Goal: Task Accomplishment & Management: Use online tool/utility

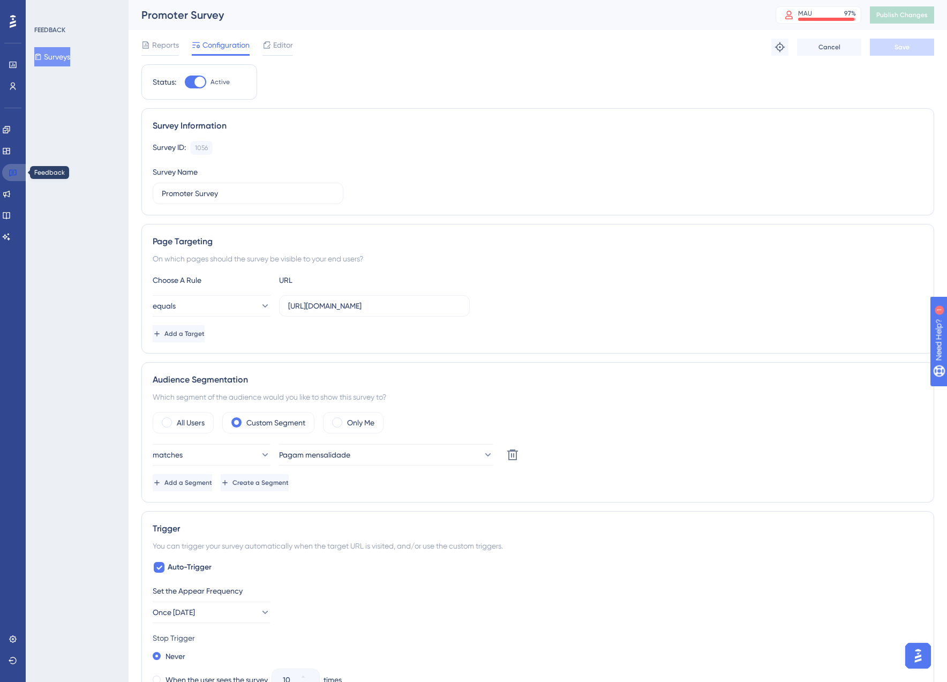
click at [13, 174] on icon at bounding box center [13, 172] width 9 height 9
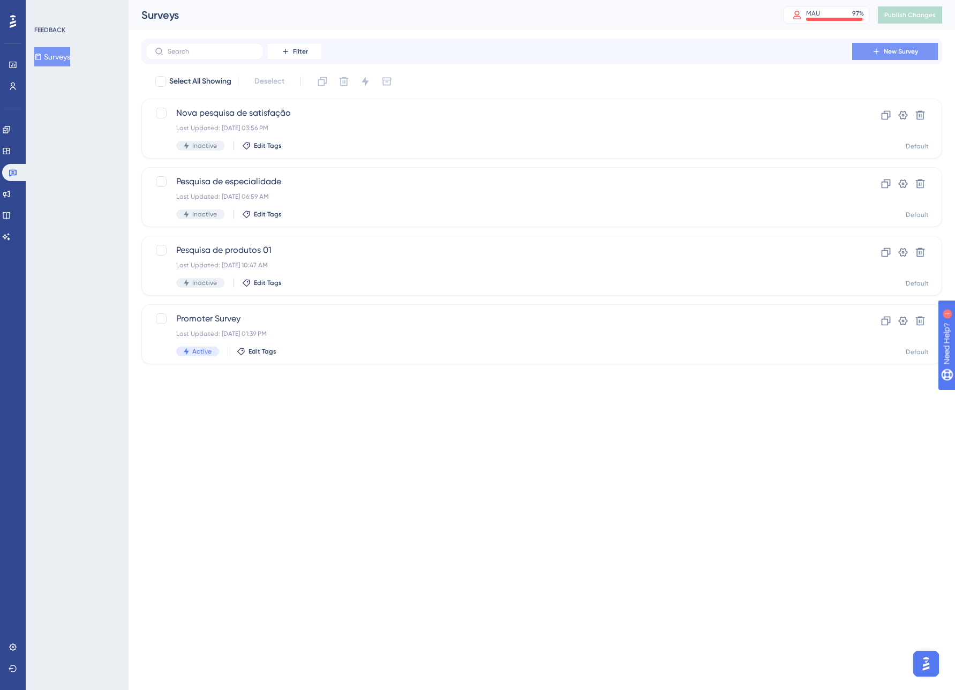
click at [904, 51] on span "New Survey" at bounding box center [901, 51] width 34 height 9
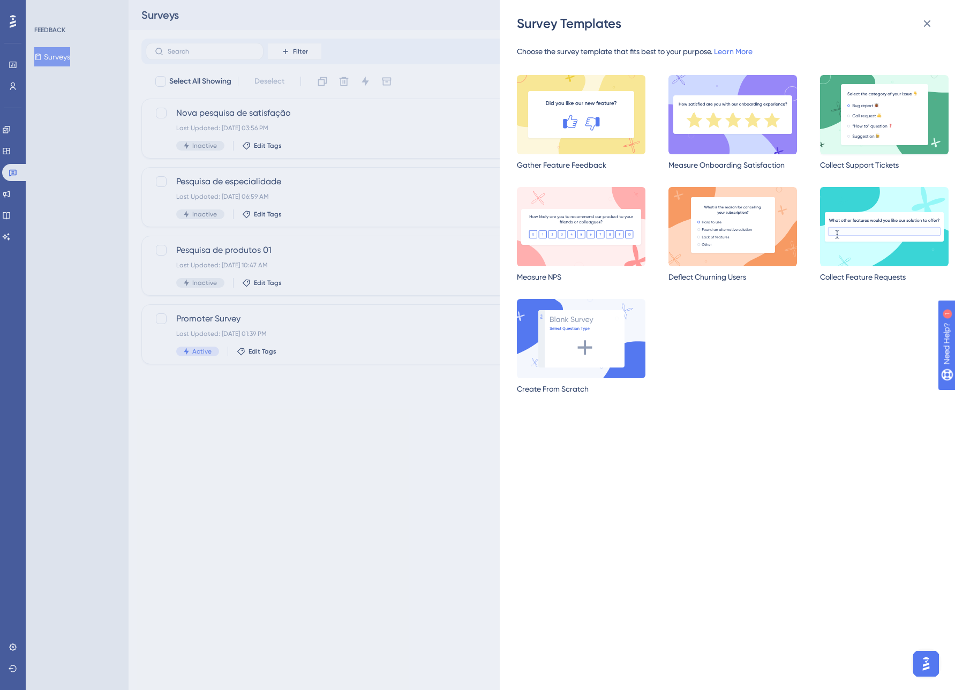
click at [862, 110] on img at bounding box center [884, 114] width 129 height 79
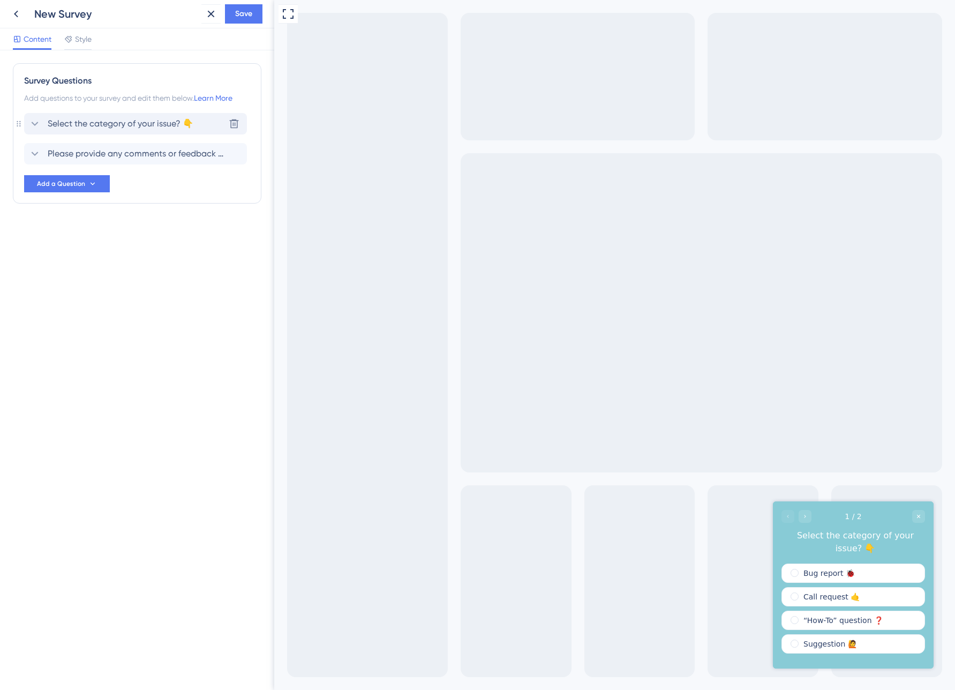
click at [166, 126] on span "Select the category of your issue? 👇" at bounding box center [121, 123] width 146 height 13
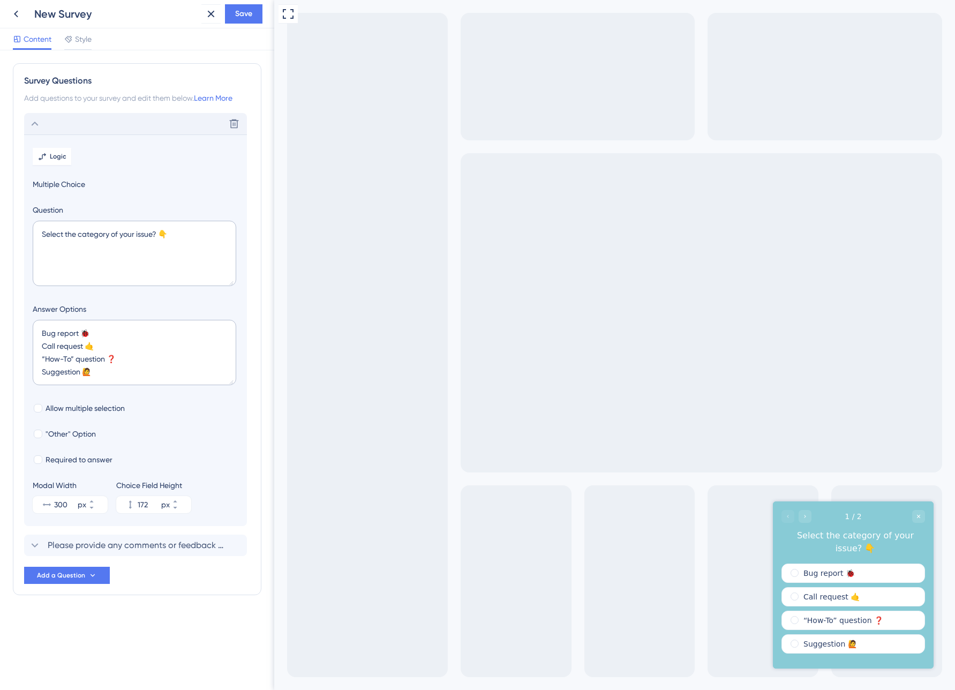
click at [166, 125] on div "Delete" at bounding box center [135, 123] width 223 height 21
click at [171, 230] on textarea "Select the category of your issue? 👇" at bounding box center [135, 253] width 204 height 65
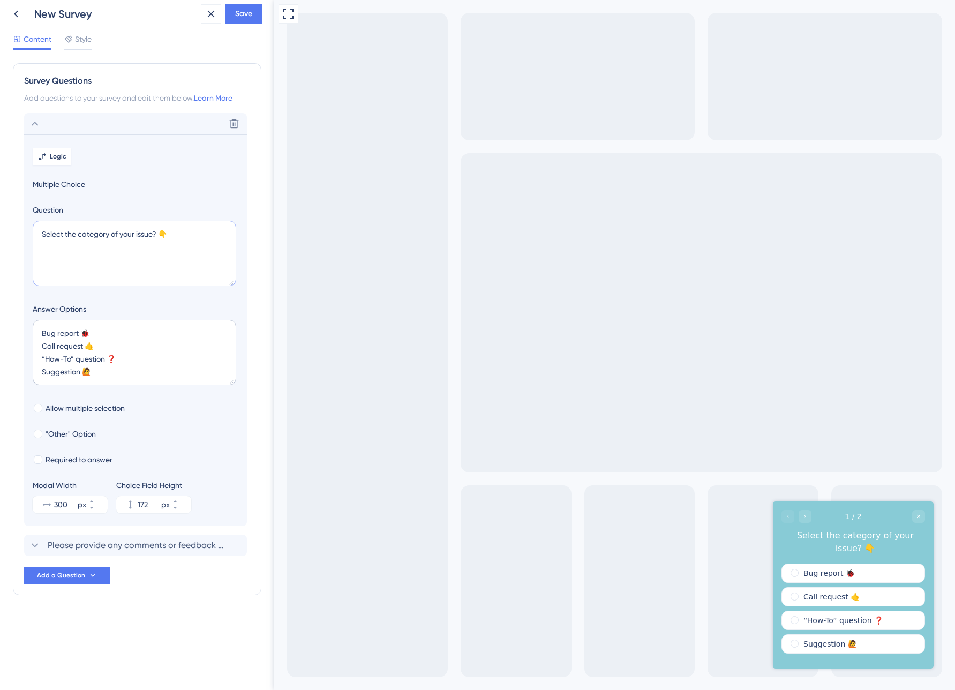
paste textarea "Quais informações você considera mais importantes revisar antes da consulta do …"
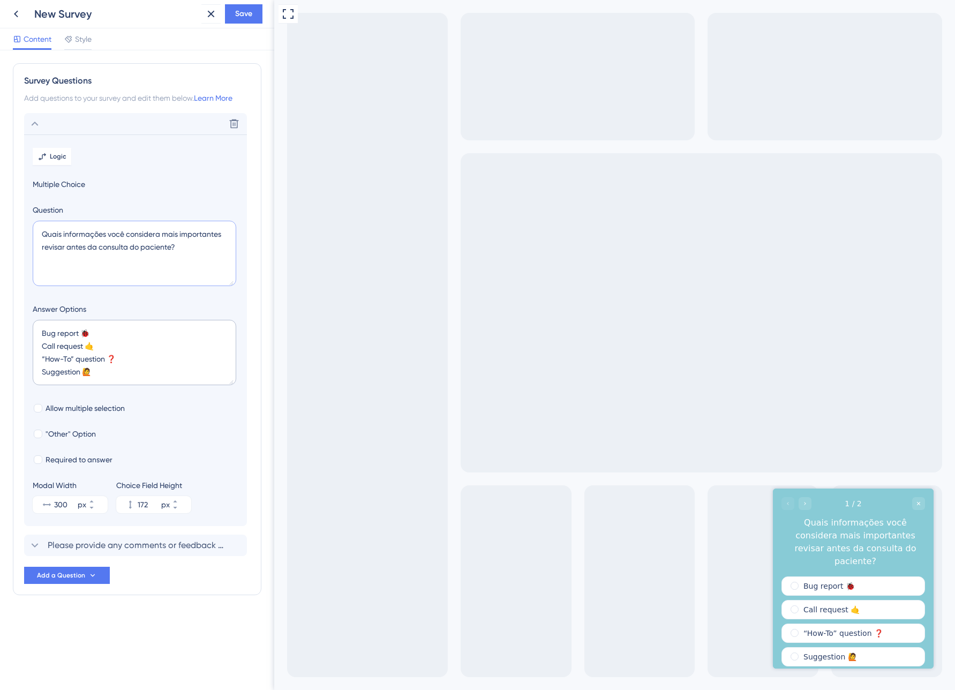
type textarea "Quais informações você considera mais importantes revisar antes da consulta do …"
click at [122, 352] on textarea "Bug report 🐞 Call request 🤙 “How-To” question ❓ Suggestion 🙋" at bounding box center [135, 352] width 204 height 65
click at [123, 366] on textarea "Bug report 🐞 Call request 🤙 “How-To” question ❓ Suggestion 🙋" at bounding box center [135, 352] width 204 height 65
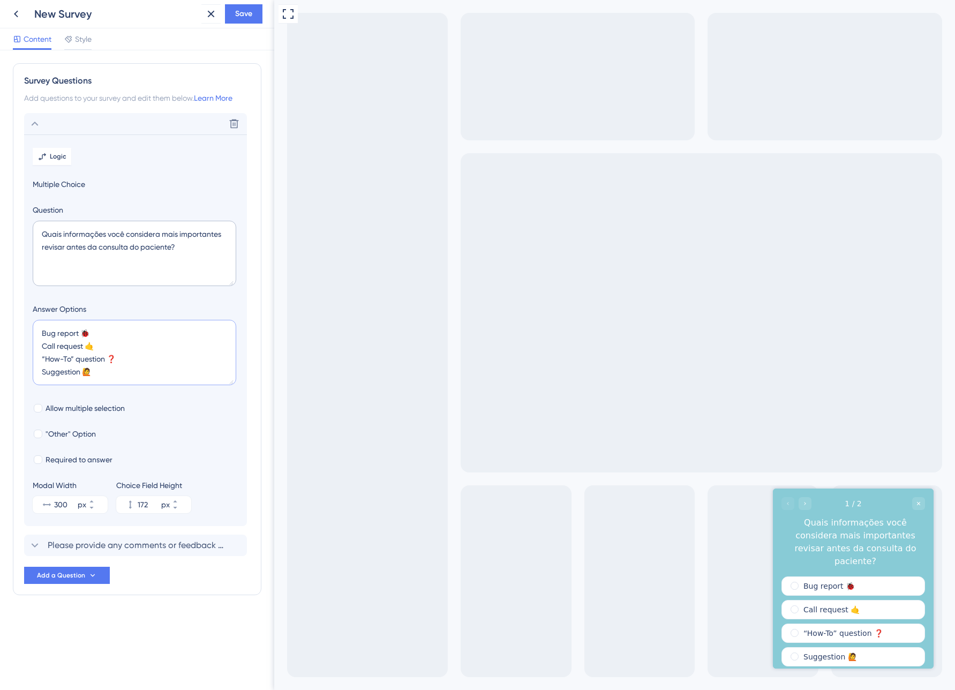
click at [123, 366] on textarea "Bug report 🐞 Call request 🤙 “How-To” question ❓ Suggestion 🙋" at bounding box center [135, 352] width 204 height 65
paste textarea "• 📋 Dados básicos (idade, sexo, IMC) • 📅 Histórico de atendimentos • 💬 Queixa p…"
type textarea "• 📋 Dados básicos (idade, sexo, IMC) • 📅 Histórico de atendimentos • 💬 Queixa p…"
type input "524"
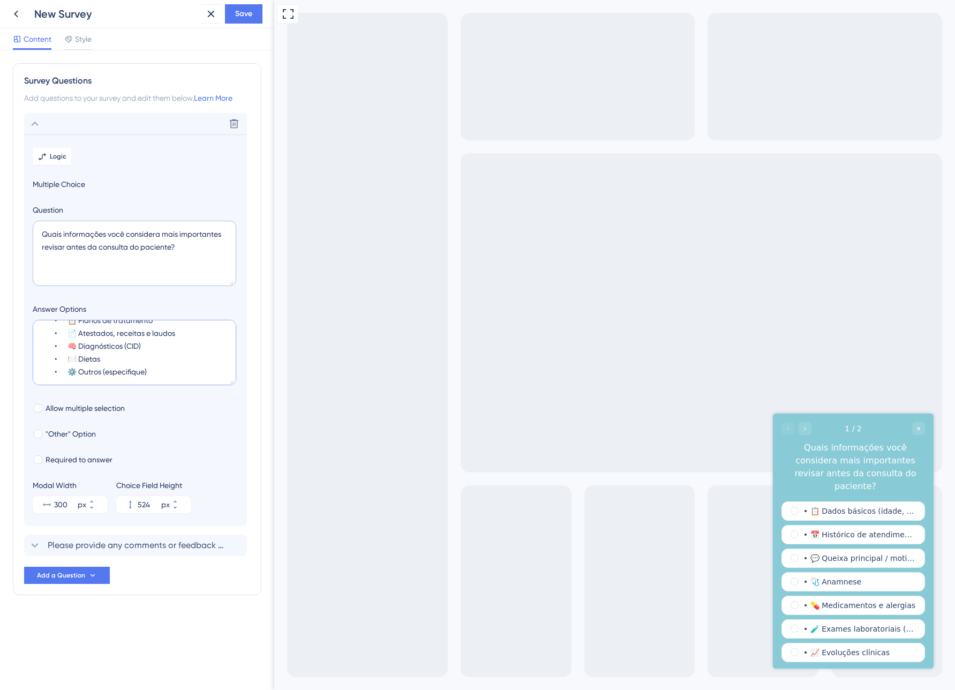
drag, startPoint x: 69, startPoint y: 369, endPoint x: 33, endPoint y: 368, distance: 35.9
click at [33, 368] on textarea "• 📋 Dados básicos (idade, sexo, IMC) • 📅 Histórico de atendimentos • 💬 Queixa p…" at bounding box center [135, 352] width 204 height 65
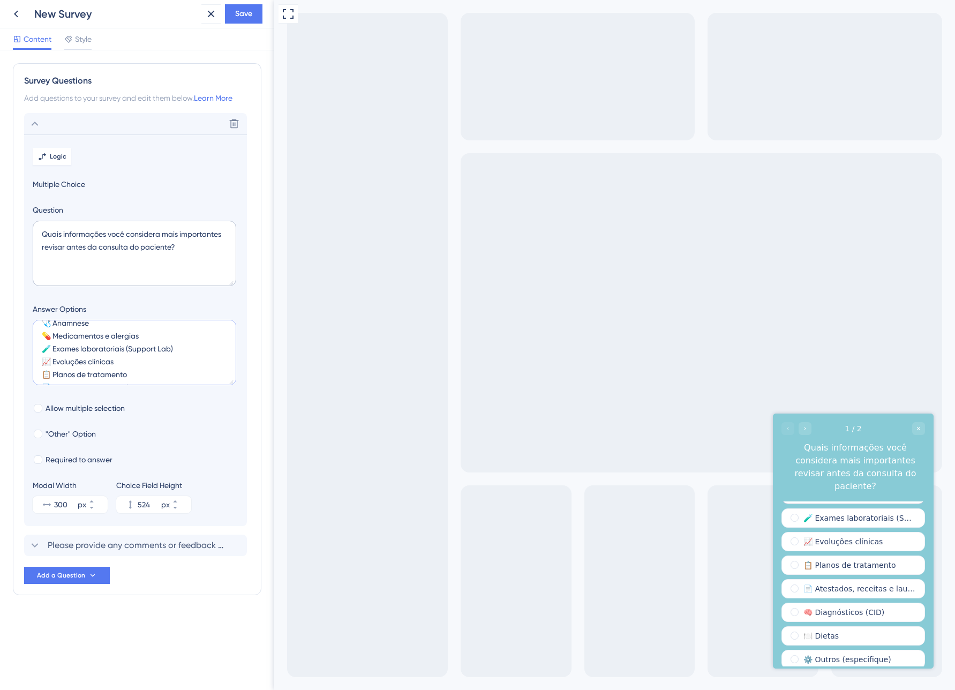
scroll to position [114, 0]
type textarea "📋 Dados básicos (idade, sexo, IMC) 📅 Histórico de atendimentos 💬 Queixa princip…"
click at [76, 434] on span ""Other" Option" at bounding box center [71, 433] width 50 height 13
checkbox input "true"
type input "576"
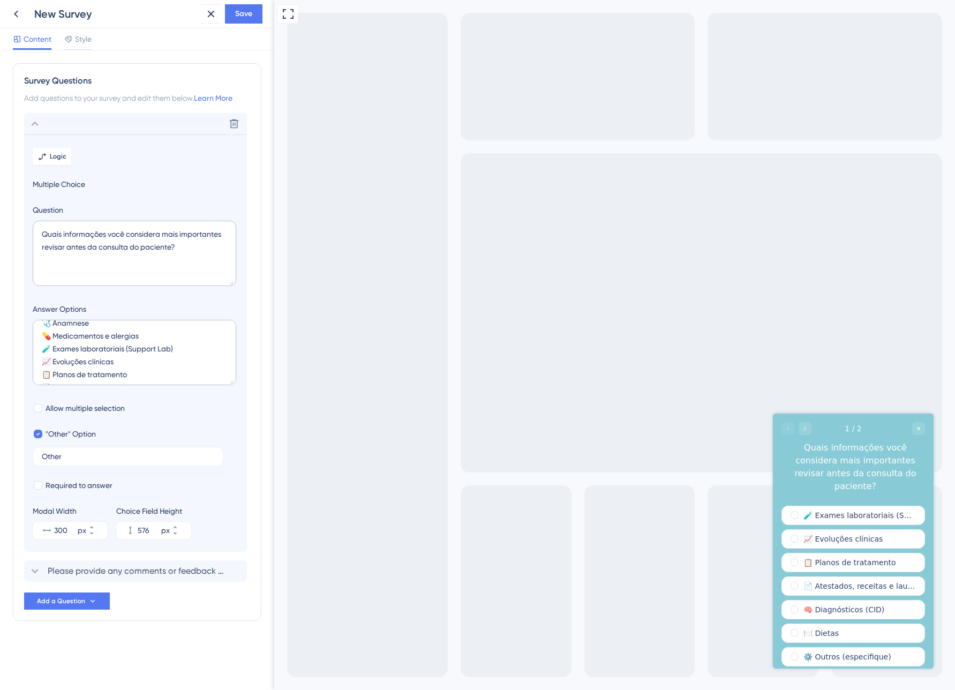
scroll to position [116, 0]
drag, startPoint x: 122, startPoint y: 364, endPoint x: 21, endPoint y: 362, distance: 100.7
click at [21, 362] on div "Survey Questions Add questions to your survey and edit them below. Learn More D…" at bounding box center [137, 342] width 249 height 558
type textarea "📋 Dados básicos (idade, sexo, IMC) 📅 Histórico de atendimentos 💬 Queixa princip…"
type input "532"
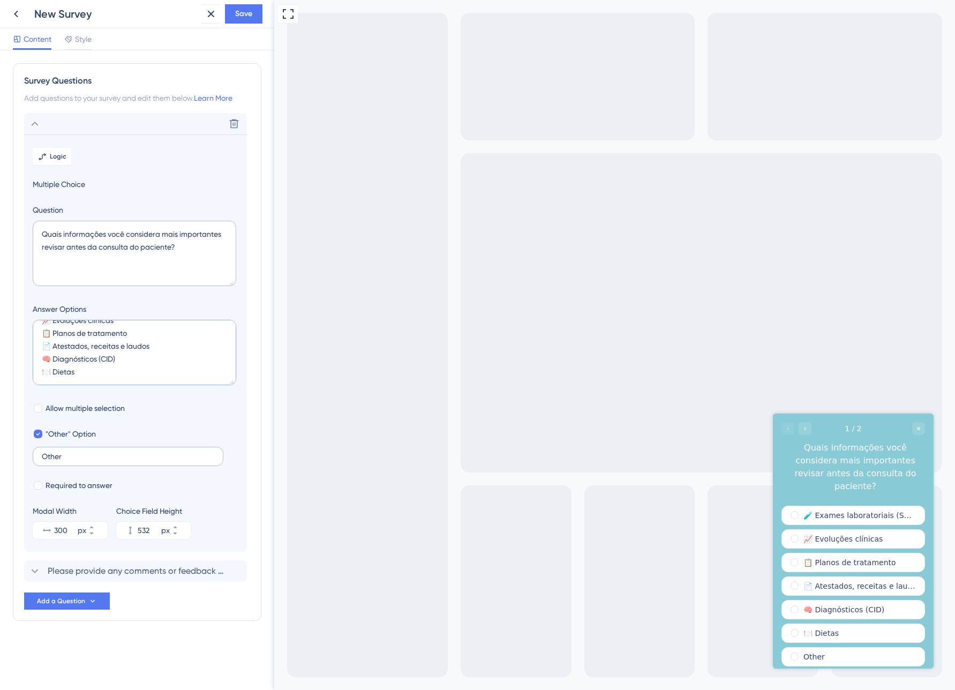
type textarea "📋 Dados básicos (idade, sexo, IMC) 📅 Histórico de atendimentos 💬 Queixa princip…"
click at [64, 460] on label "Other" at bounding box center [128, 456] width 191 height 19
click at [64, 460] on input "Other" at bounding box center [128, 456] width 172 height 7
click at [64, 460] on label "Other" at bounding box center [128, 456] width 191 height 19
click at [64, 460] on input "Other" at bounding box center [128, 456] width 172 height 7
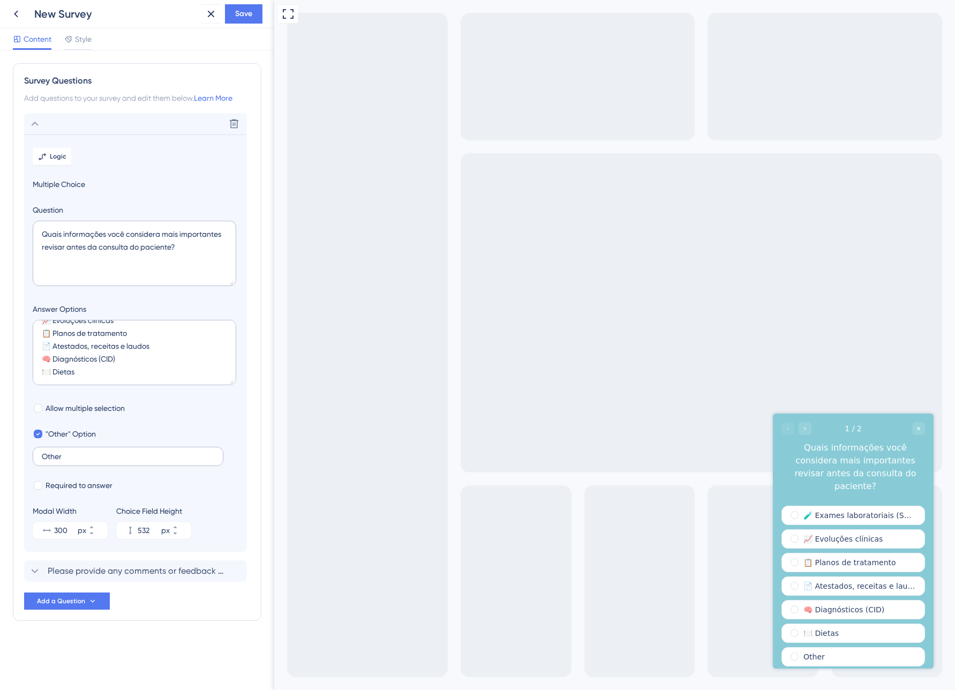
click at [64, 460] on label "Other" at bounding box center [128, 456] width 191 height 19
click at [64, 460] on input "Other" at bounding box center [128, 456] width 172 height 7
paste input "⚙️ Outros (especifique)"
type input "⚙️ Outros (especifique)"
click at [35, 127] on icon at bounding box center [34, 123] width 13 height 13
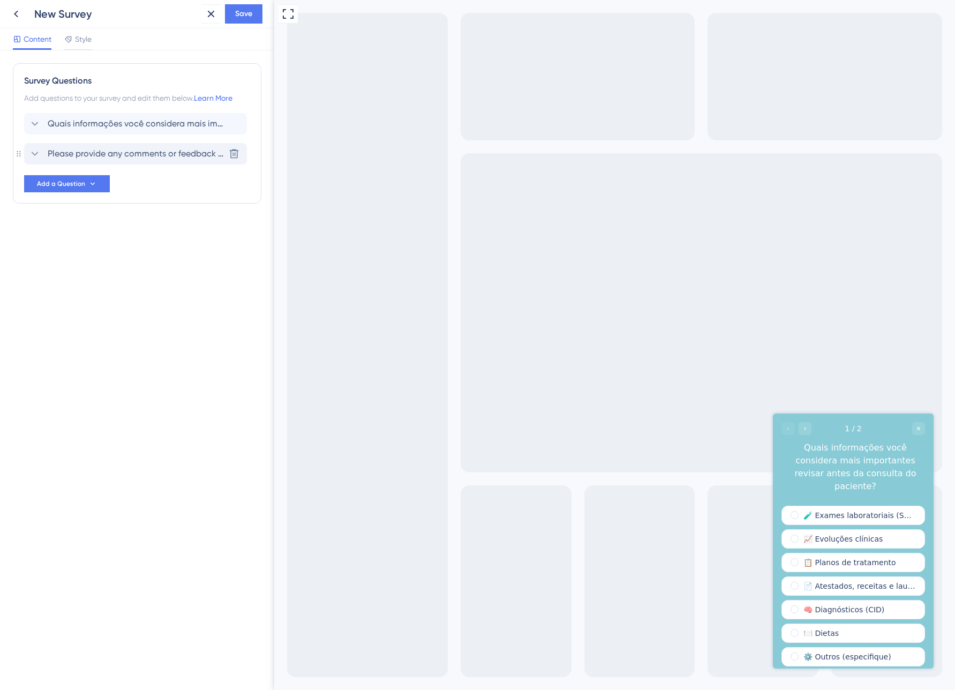
click at [122, 157] on span "Please provide any comments or feedback regarding your experience with our serv…" at bounding box center [136, 153] width 177 height 13
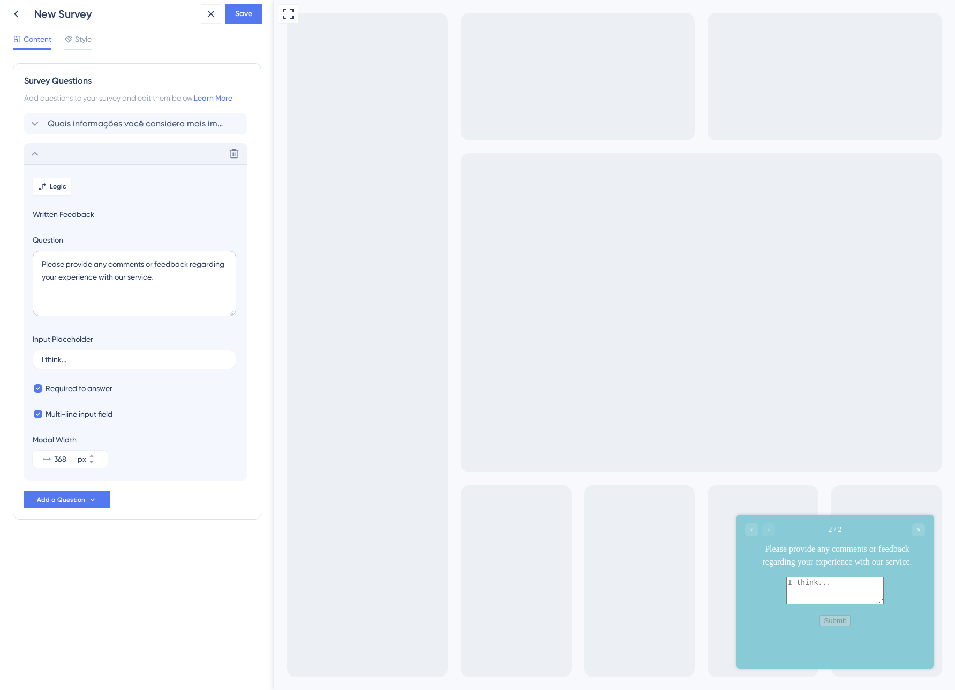
click at [874, 554] on div "Please provide any comments or feedback regarding your experience with our serv…" at bounding box center [837, 556] width 176 height 26
click at [874, 553] on div "Please provide any comments or feedback regarding your experience with our serv…" at bounding box center [837, 556] width 176 height 26
click at [140, 261] on textarea "Please provide any comments or feedback regarding your experience with our serv…" at bounding box center [135, 283] width 204 height 65
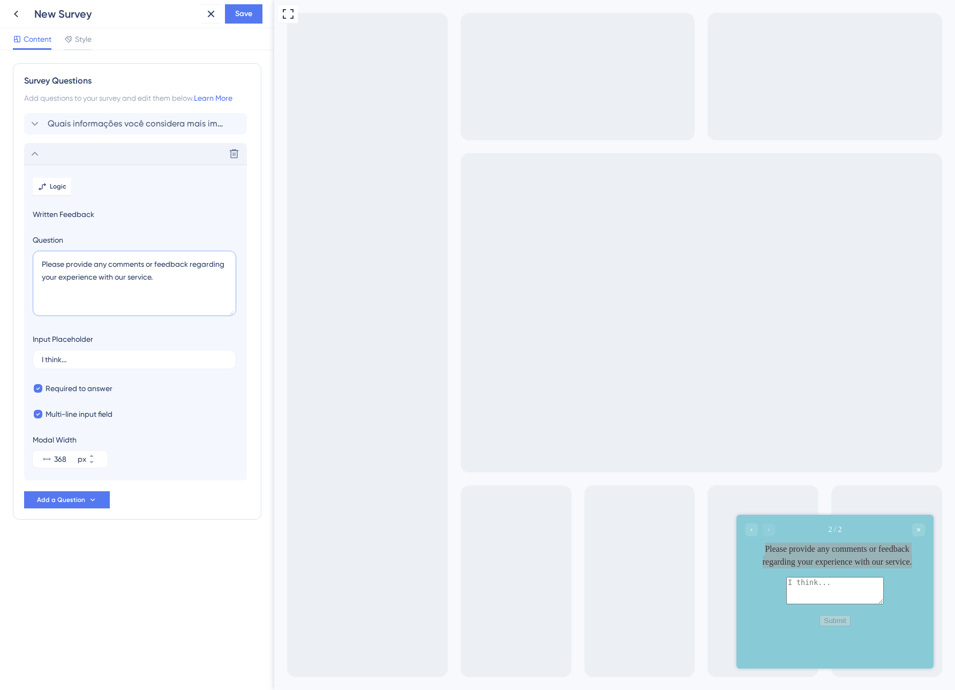
click at [140, 261] on textarea "Please provide any comments or feedback regarding your experience with our serv…" at bounding box center [135, 283] width 204 height 65
paste textarea "💡 Se pudesse ter um painel com todas as informações do paciente em uma única te…"
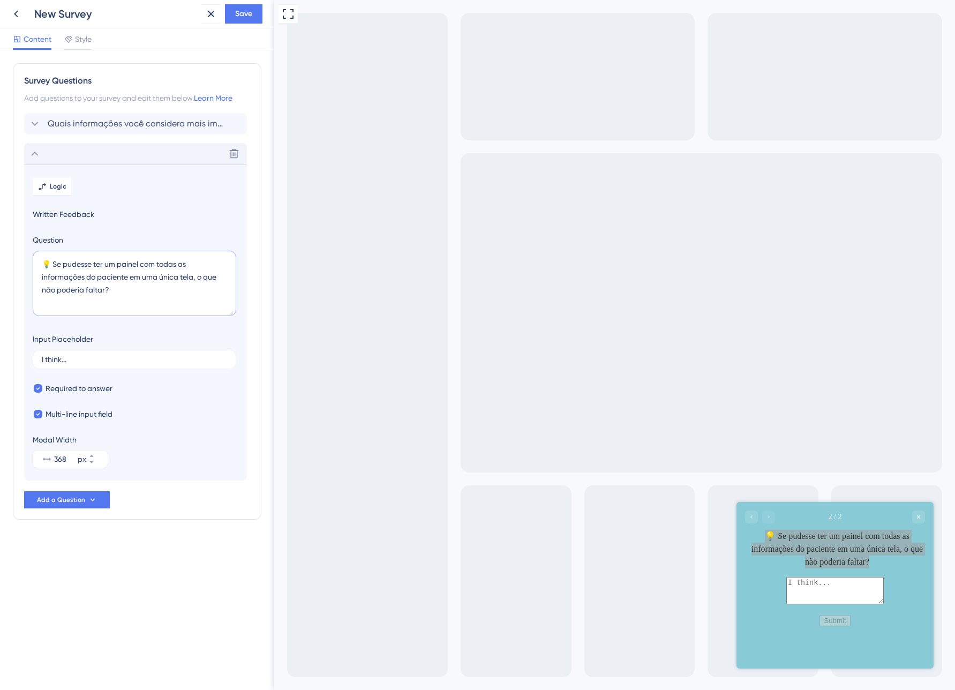
type textarea "💡 Se pudesse ter um painel com todas as informações do paciente em uma única te…"
click at [72, 499] on span "Add a Question" at bounding box center [61, 500] width 48 height 9
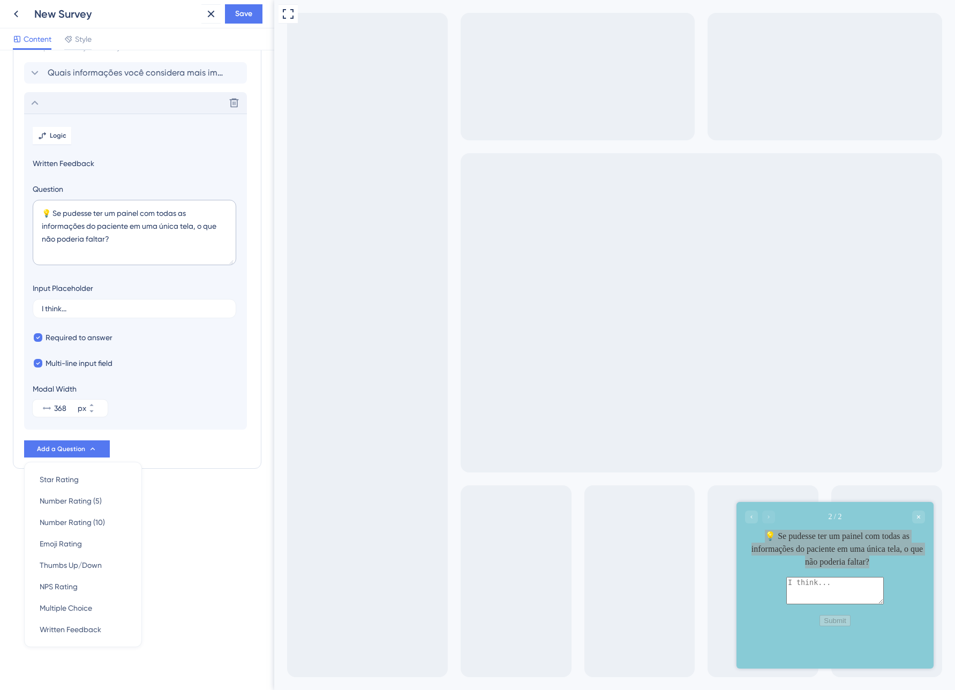
click at [160, 446] on div "Quais informações você considera mais importantes revisar antes da consulta do …" at bounding box center [137, 259] width 226 height 395
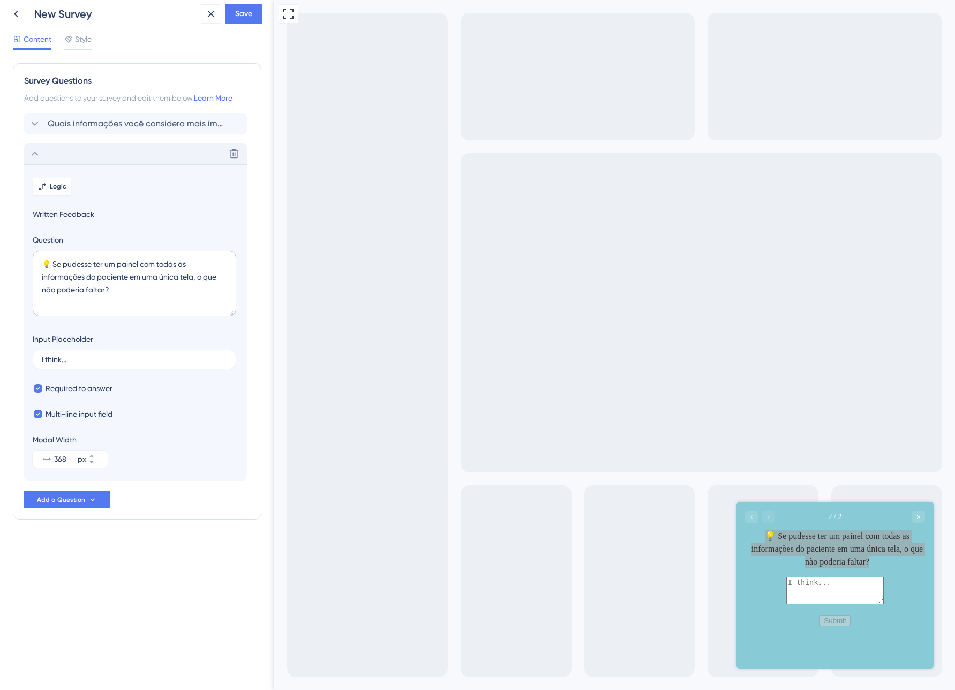
click at [33, 149] on icon at bounding box center [34, 153] width 13 height 13
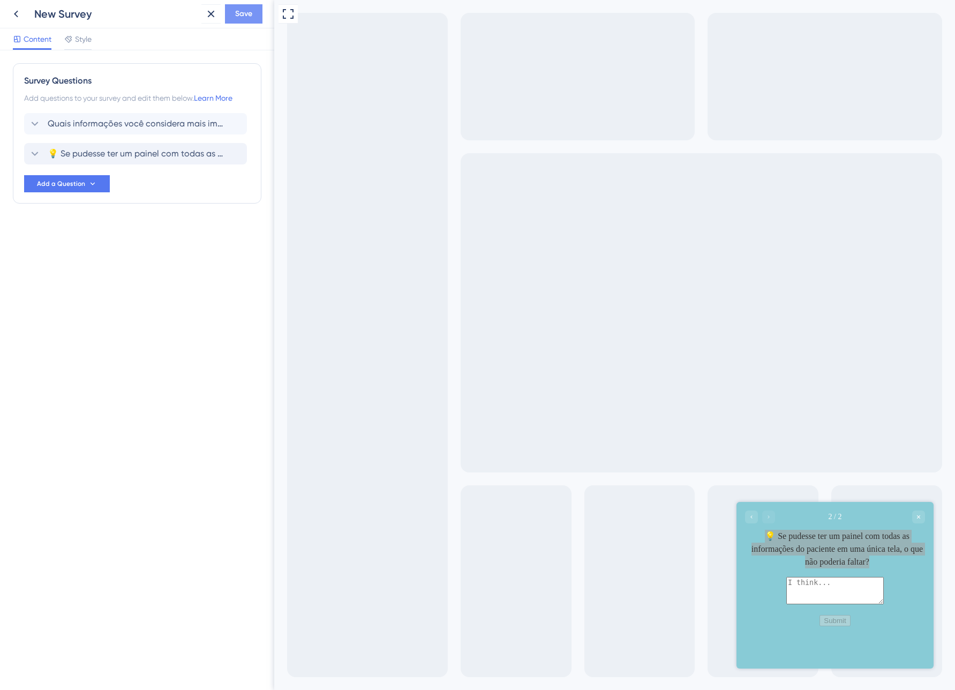
click at [241, 12] on span "Save" at bounding box center [243, 13] width 17 height 13
click at [86, 41] on span "Style" at bounding box center [83, 39] width 17 height 13
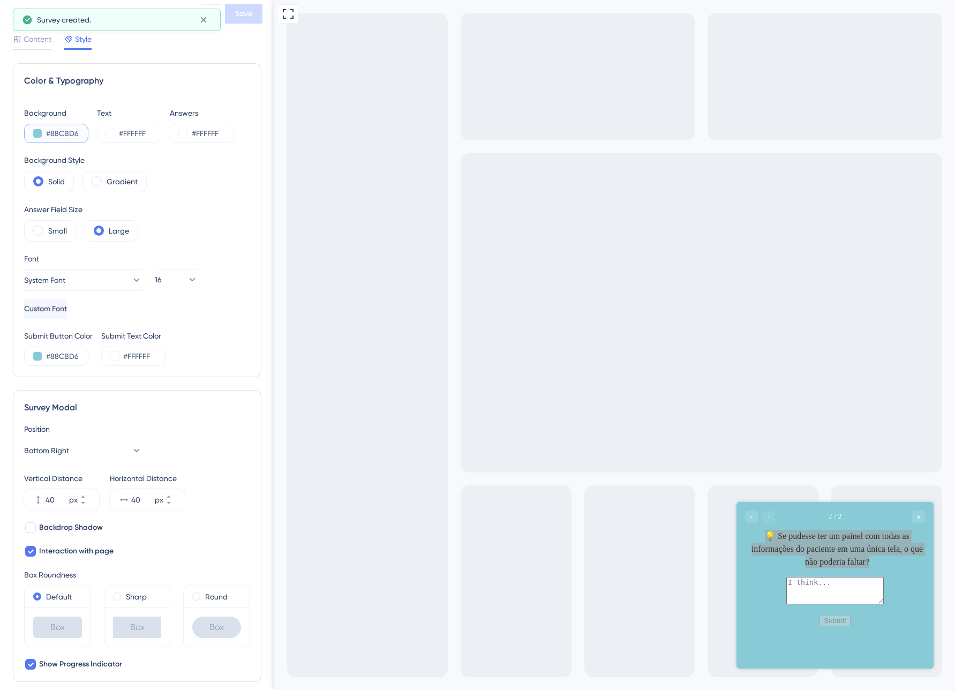
click at [36, 131] on button at bounding box center [37, 133] width 9 height 9
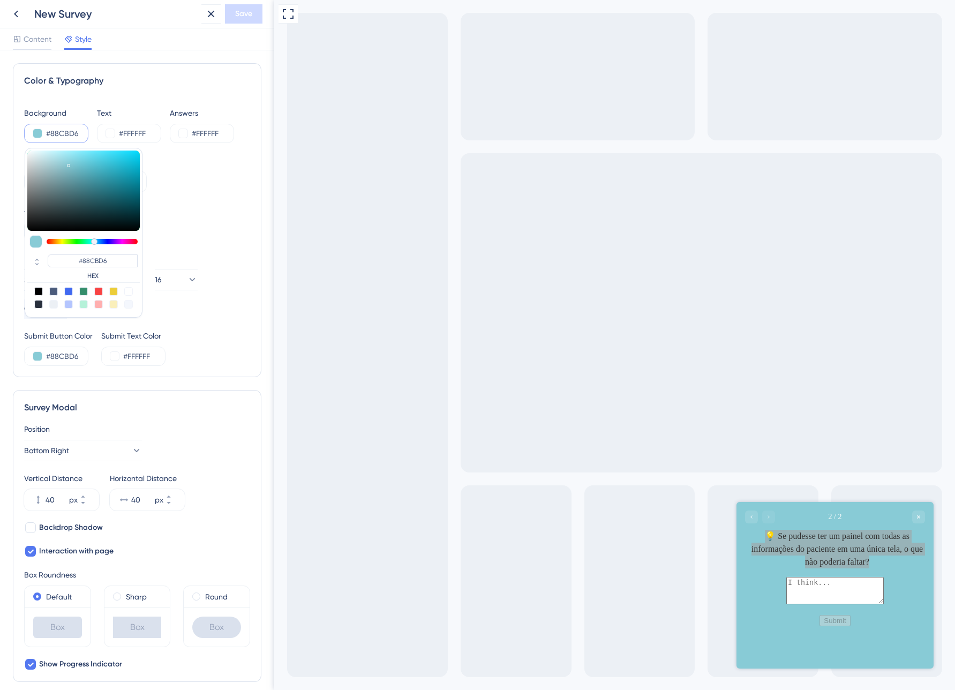
click at [68, 291] on div at bounding box center [68, 291] width 9 height 9
type input "#4169f0"
type input "#4169F0"
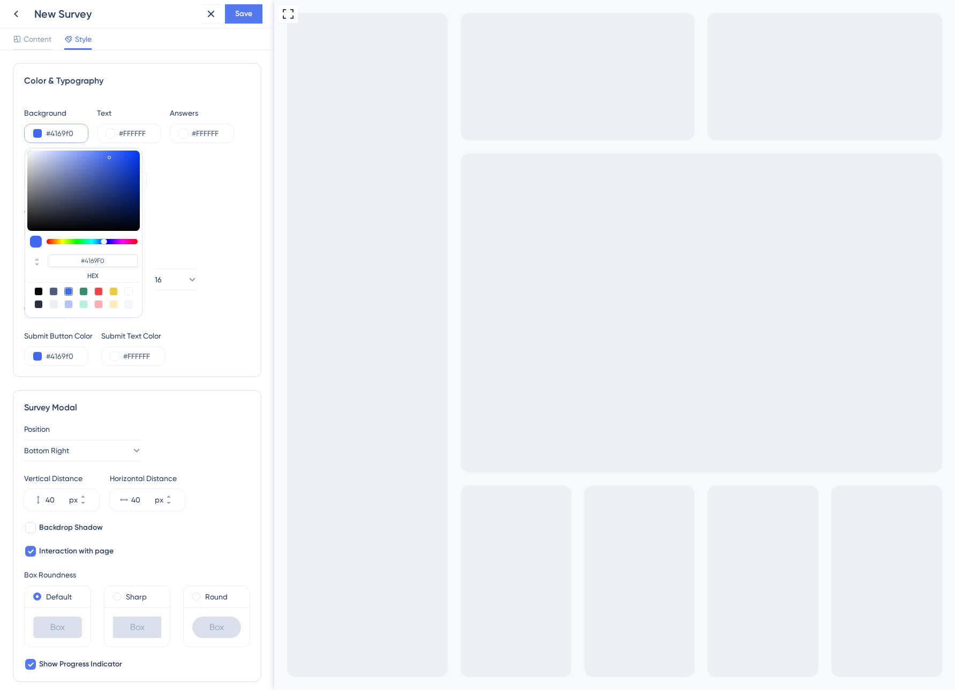
click at [249, 11] on span "Save" at bounding box center [243, 13] width 17 height 13
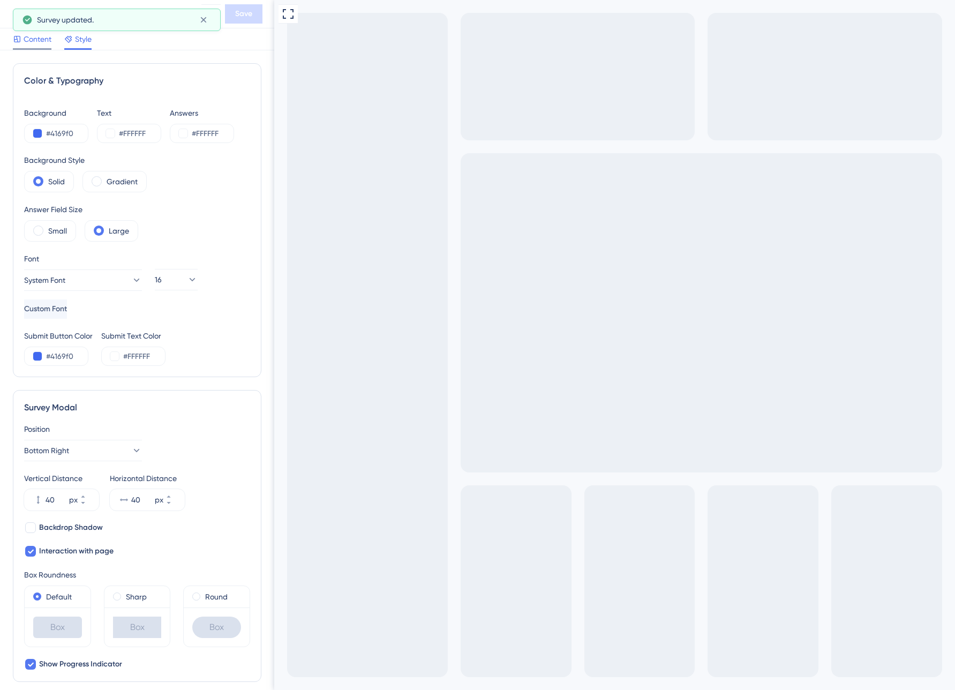
click at [36, 44] on span "Content" at bounding box center [38, 39] width 28 height 13
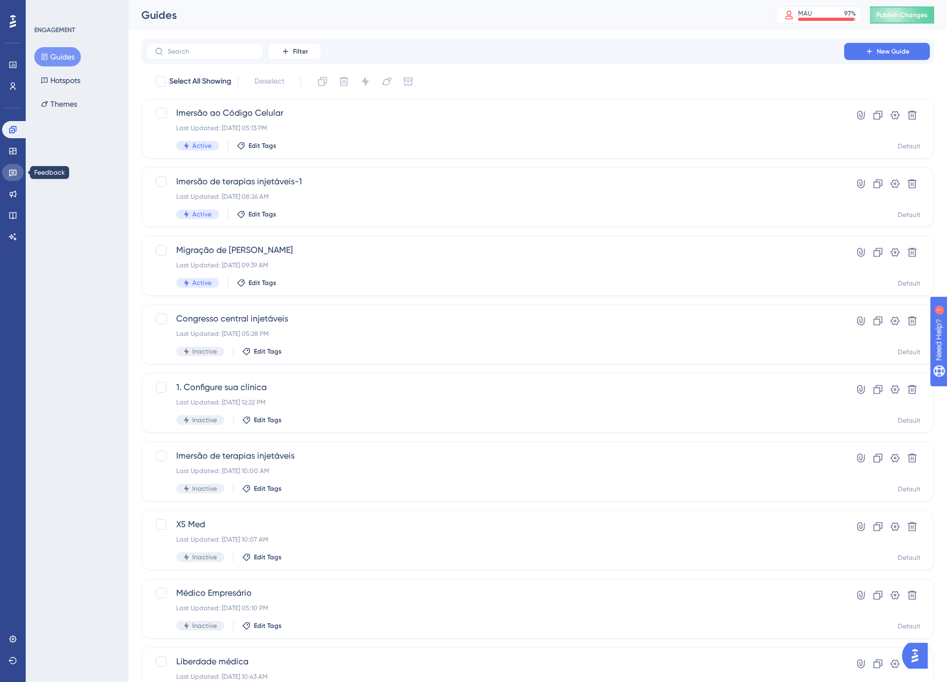
click at [15, 171] on icon at bounding box center [13, 172] width 9 height 9
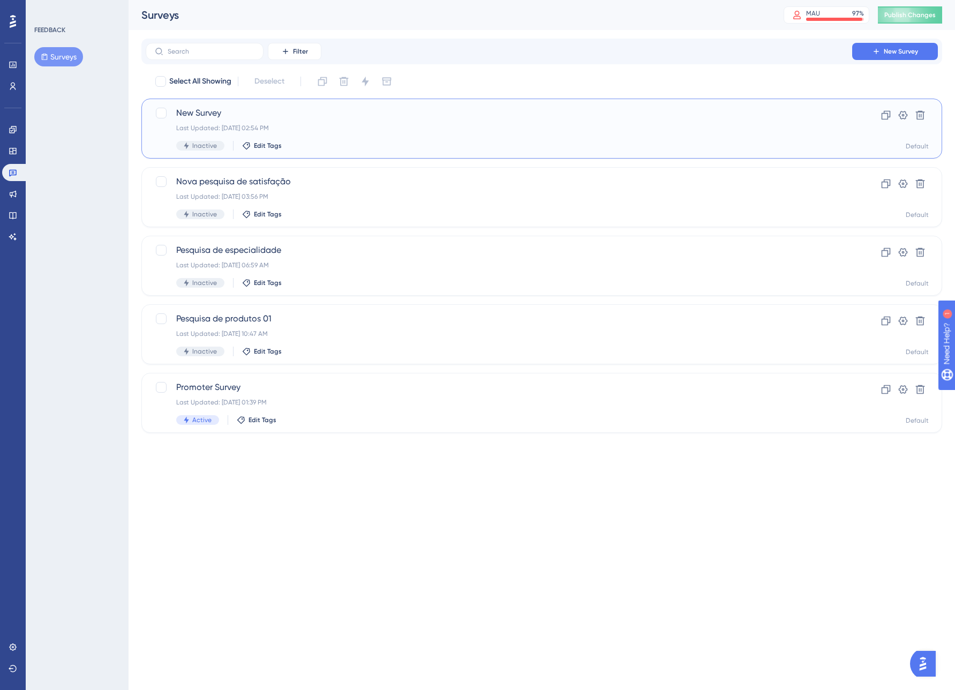
click at [300, 130] on div "Last Updated: Oct 07 2025, 02:54 PM" at bounding box center [499, 128] width 646 height 9
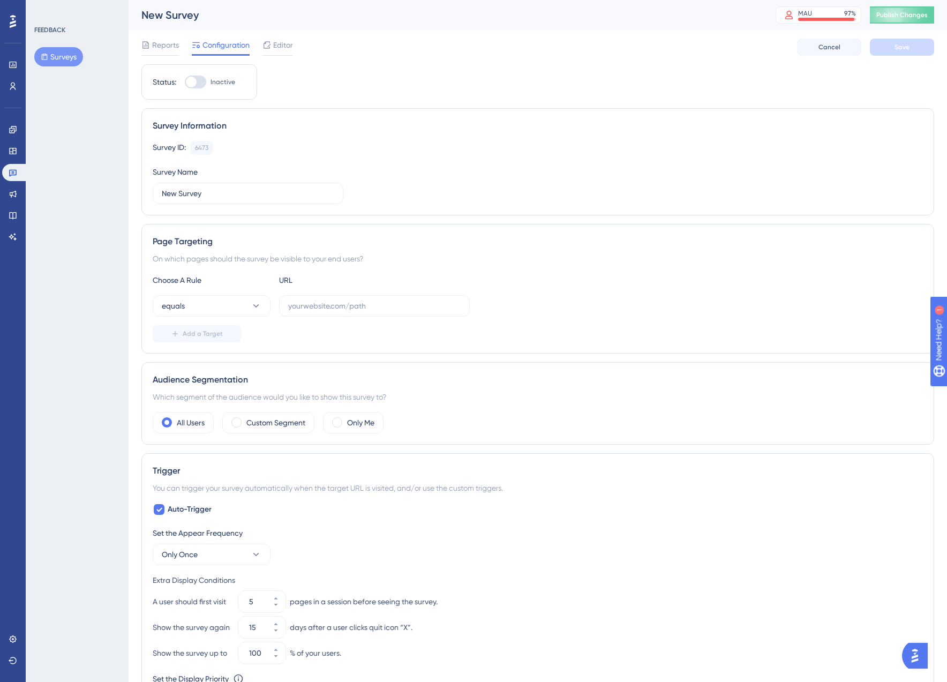
click at [284, 63] on div "Reports Configuration Editor Cancel Save" at bounding box center [537, 47] width 793 height 34
click at [284, 52] on div "Editor" at bounding box center [277, 47] width 31 height 17
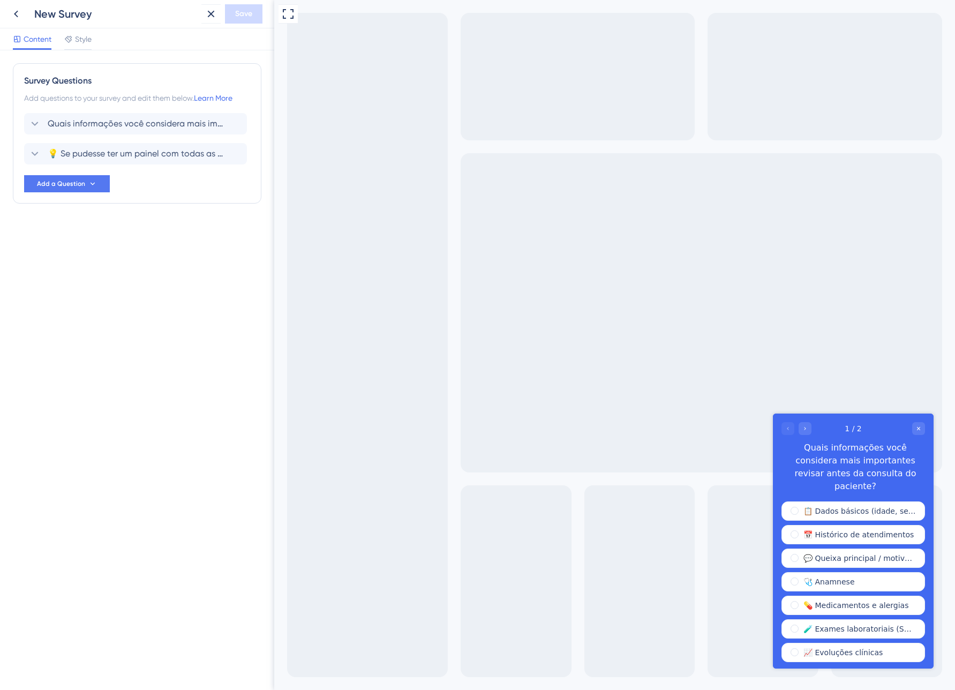
click at [43, 10] on div "New Survey" at bounding box center [115, 13] width 163 height 15
click at [76, 12] on div "New Survey" at bounding box center [115, 13] width 163 height 15
drag, startPoint x: 87, startPoint y: 12, endPoint x: 49, endPoint y: 19, distance: 39.1
click at [87, 12] on div "New Survey" at bounding box center [115, 13] width 163 height 15
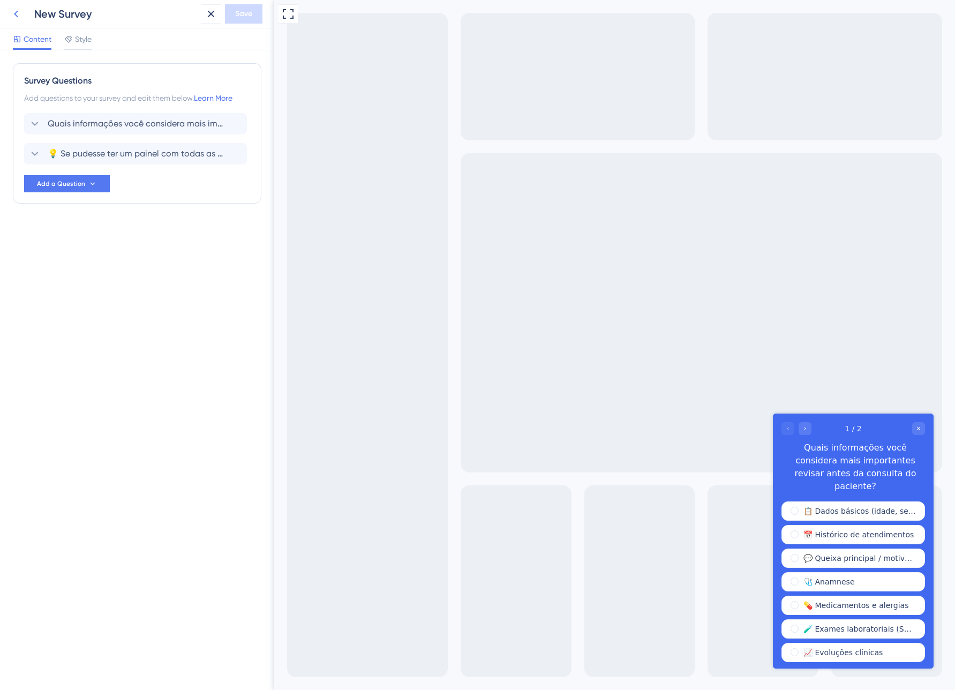
click at [16, 16] on icon at bounding box center [16, 13] width 13 height 13
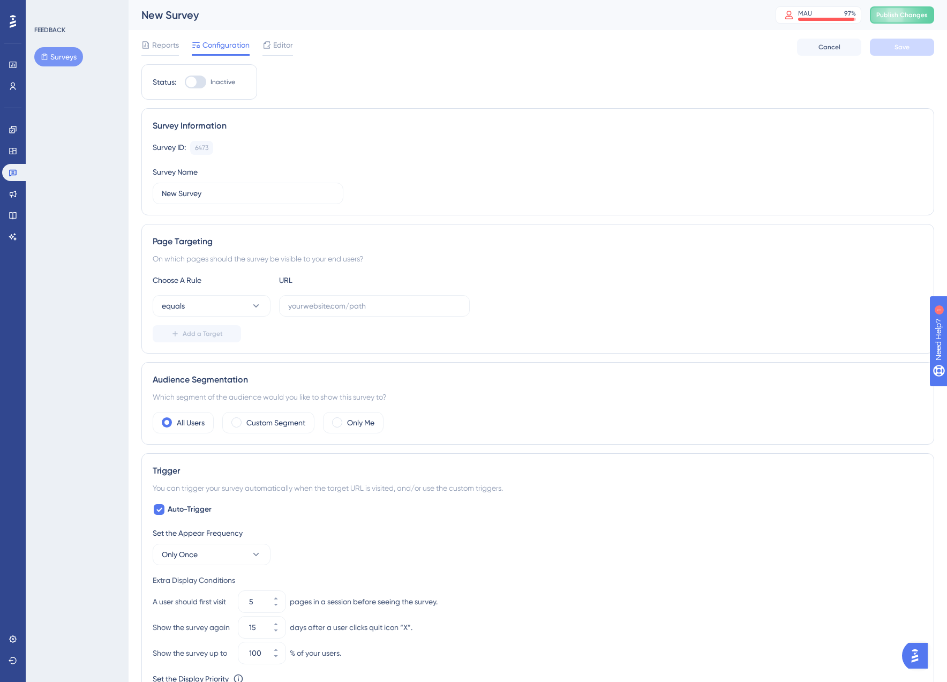
click at [196, 79] on div at bounding box center [195, 82] width 21 height 13
click at [185, 82] on input "Inactive" at bounding box center [184, 82] width 1 height 1
checkbox input "false"
click at [232, 189] on input "New Survey" at bounding box center [248, 193] width 172 height 12
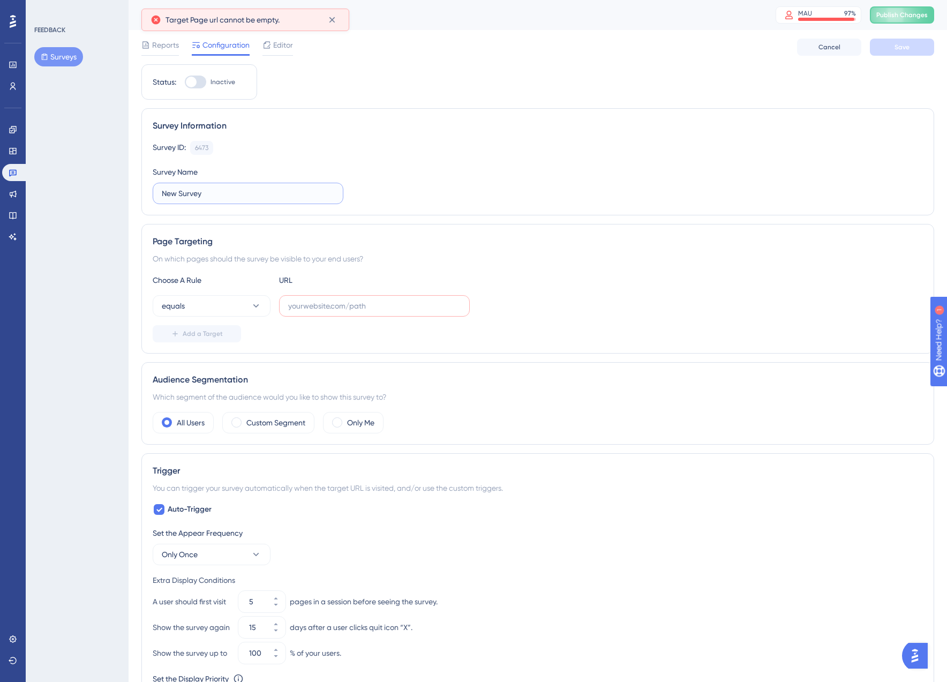
click at [232, 189] on input "New Survey" at bounding box center [248, 193] width 172 height 12
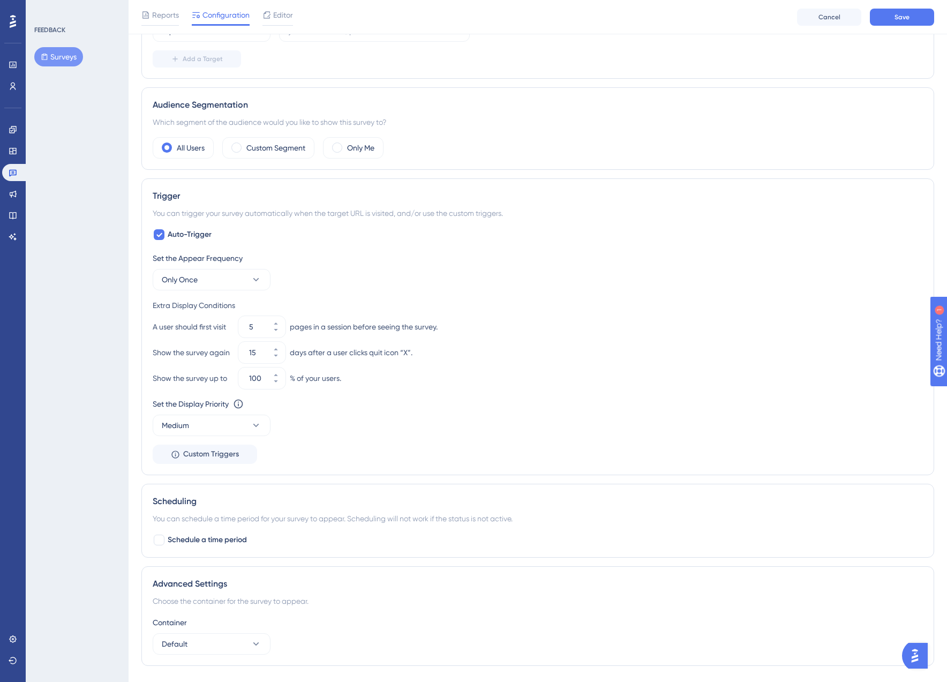
scroll to position [327, 0]
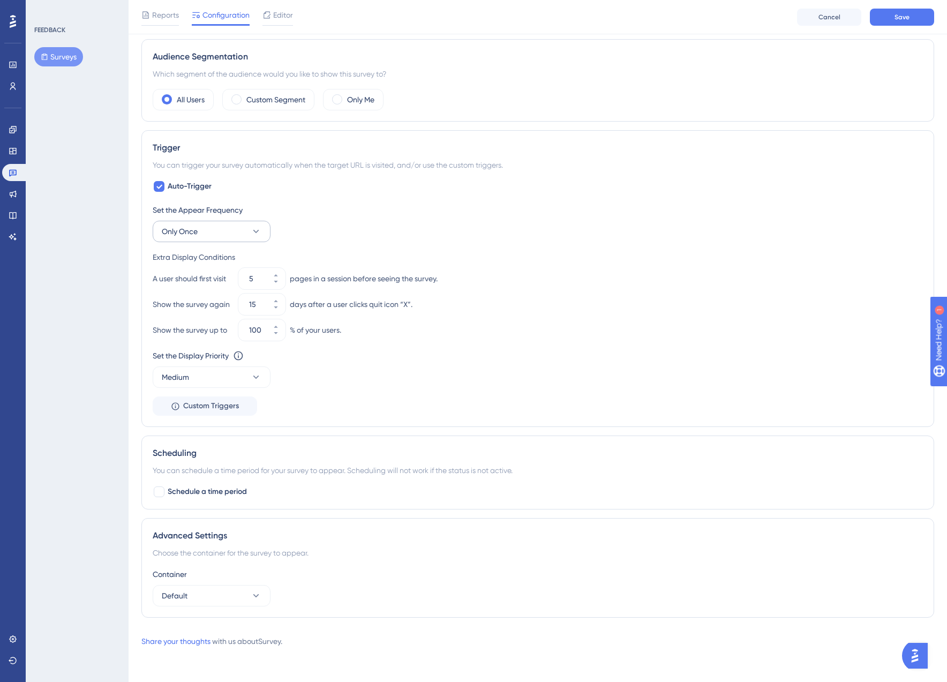
type input "Painel de Saúde"
click at [228, 229] on button "Only Once" at bounding box center [212, 231] width 118 height 21
click at [241, 304] on div "Once in 1 day Once in 1 day" at bounding box center [211, 306] width 87 height 21
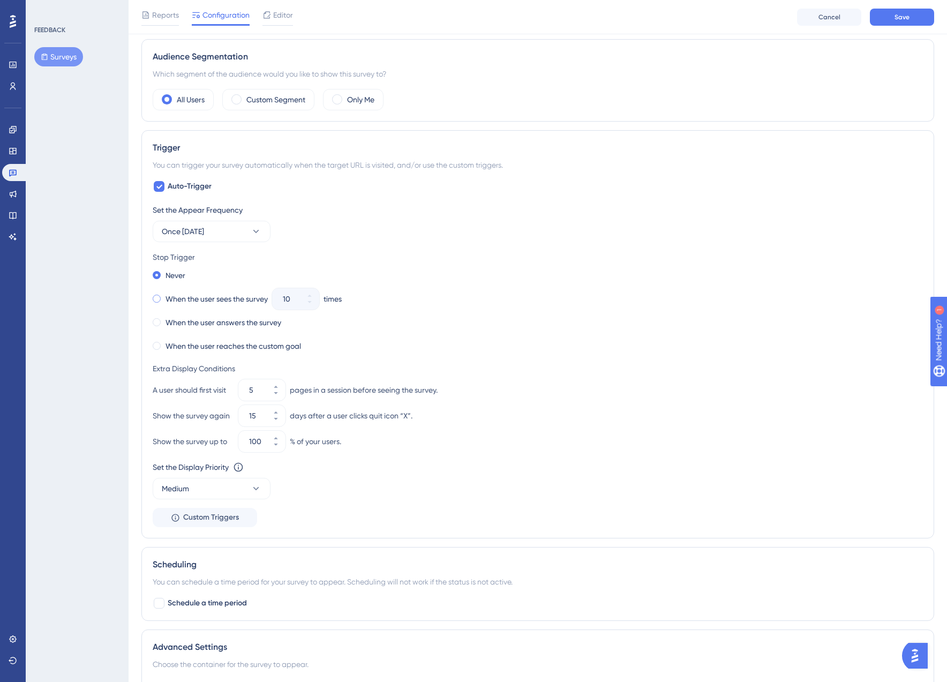
click at [202, 298] on label "When the user sees the survey" at bounding box center [217, 298] width 102 height 13
click at [263, 323] on label "When the user answers the survey" at bounding box center [224, 322] width 116 height 13
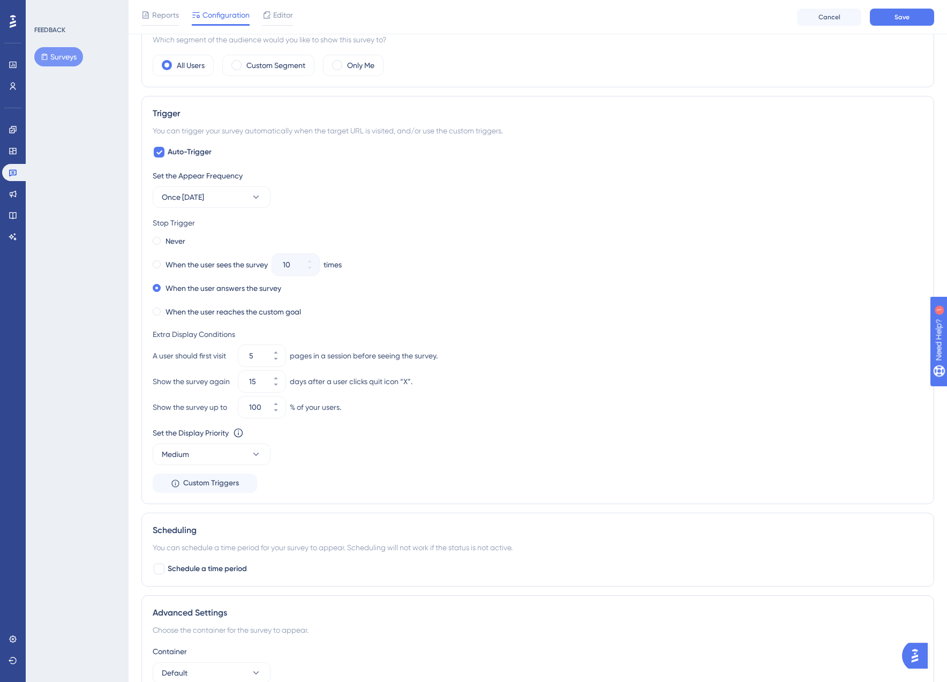
scroll to position [369, 0]
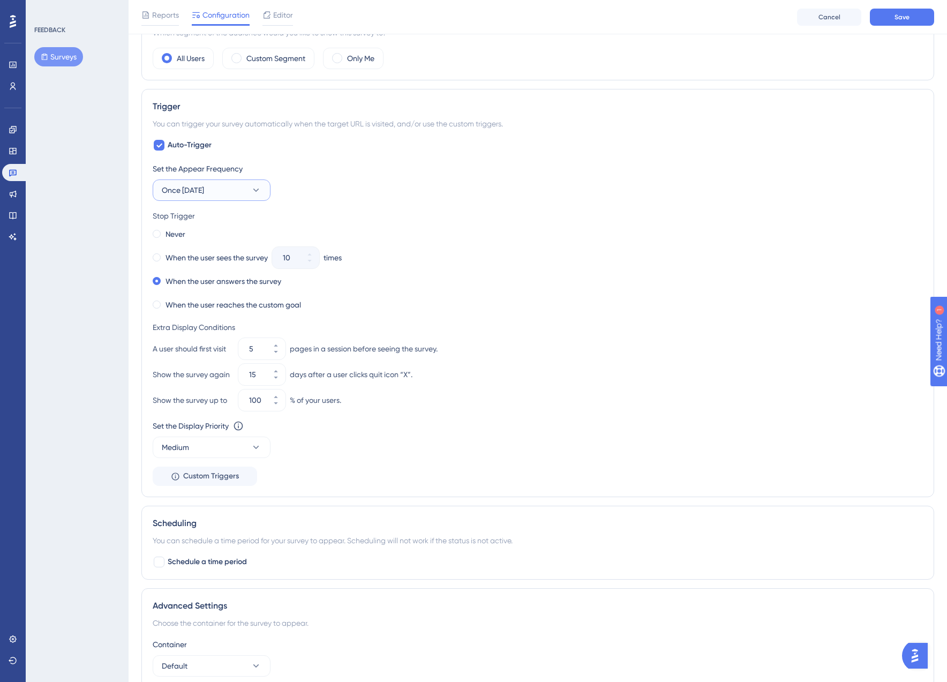
click at [234, 192] on button "Once in 1 day" at bounding box center [212, 189] width 118 height 21
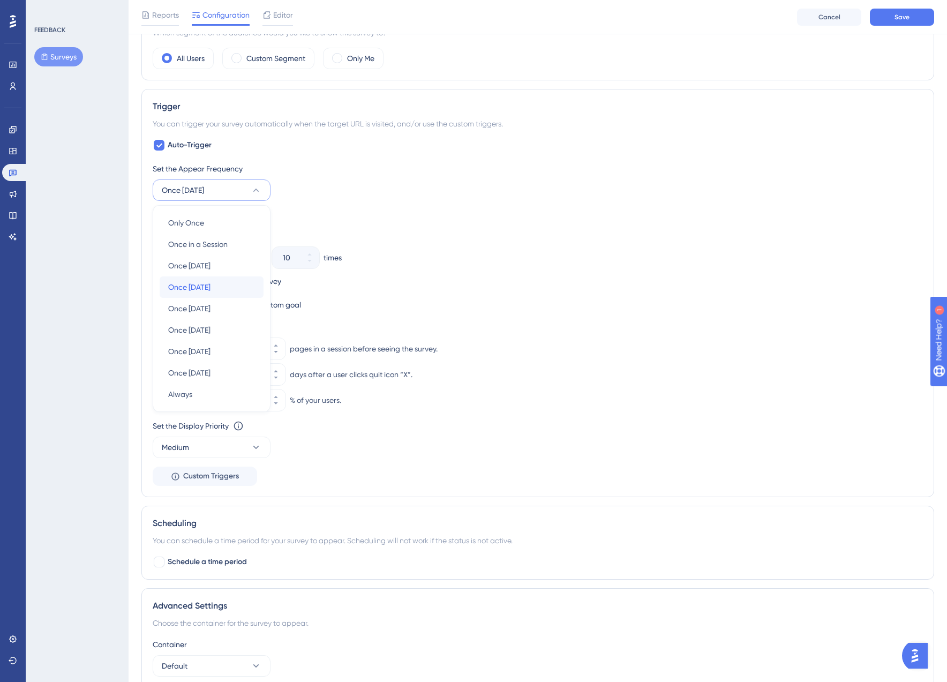
click at [229, 280] on div "Once in 7 days Once in 7 days" at bounding box center [211, 286] width 87 height 21
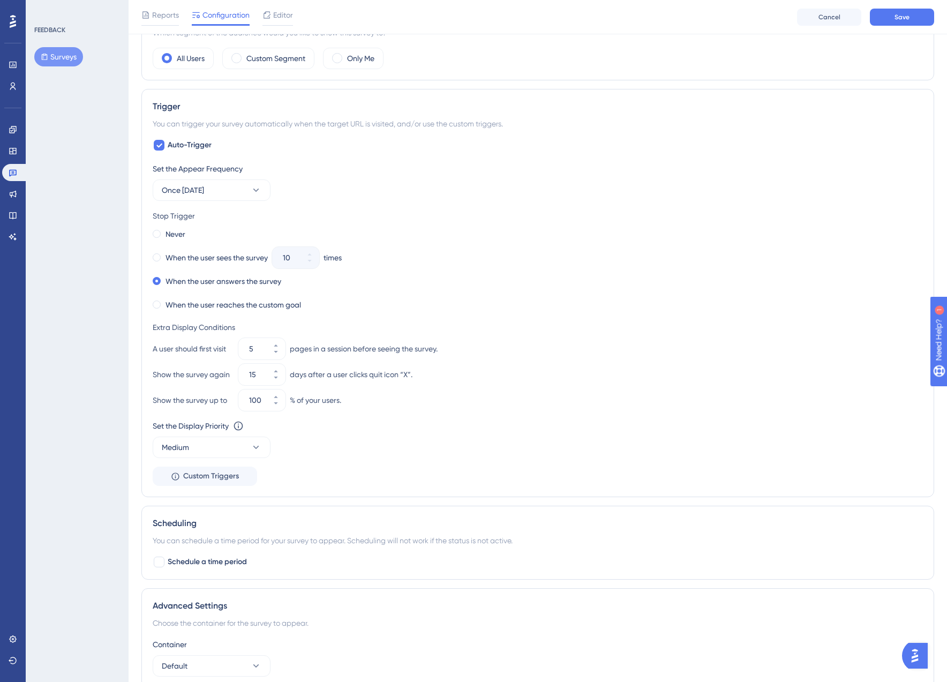
scroll to position [439, 0]
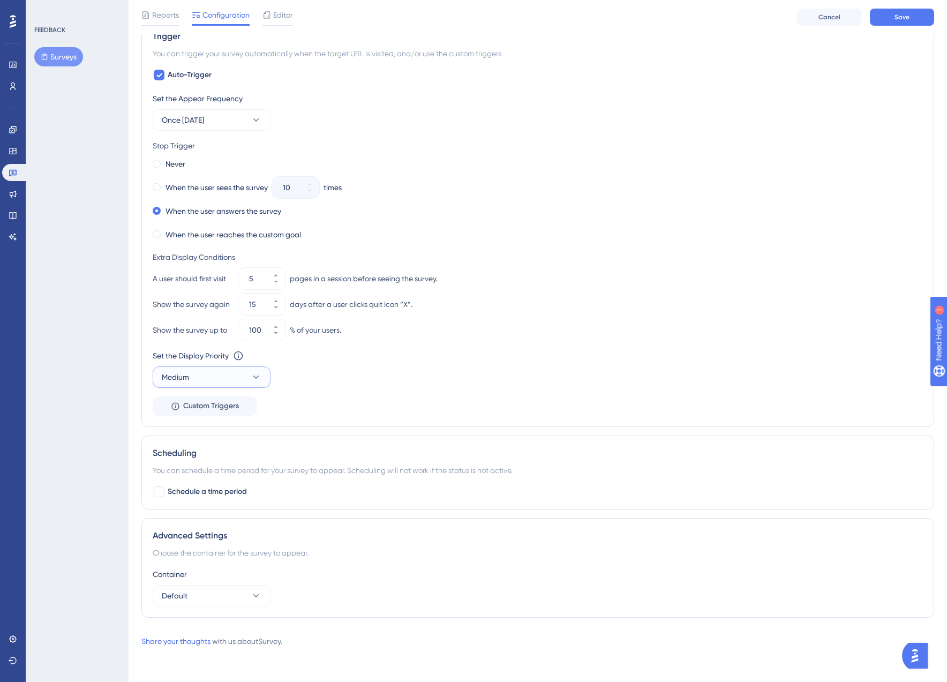
click at [240, 377] on button "Medium" at bounding box center [212, 376] width 118 height 21
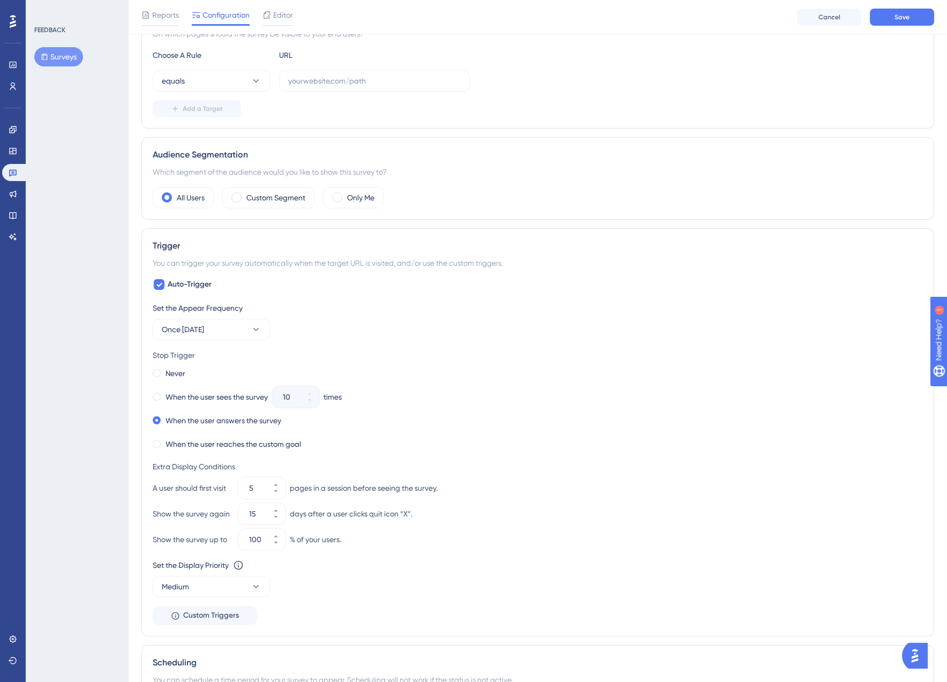
scroll to position [215, 0]
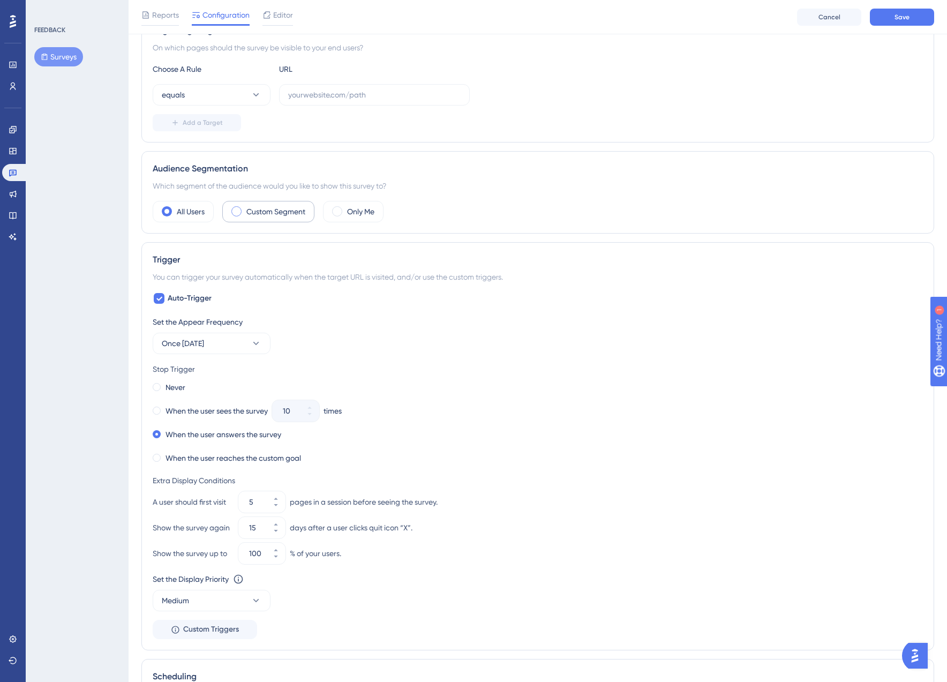
click at [289, 207] on label "Custom Segment" at bounding box center [275, 211] width 59 height 13
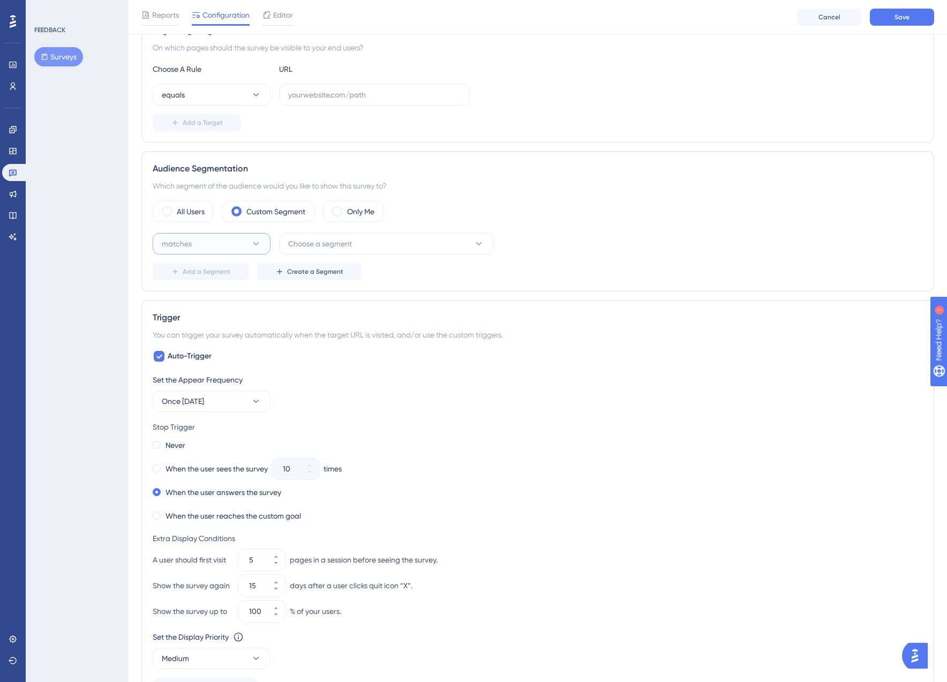
click at [245, 244] on button "matches" at bounding box center [212, 243] width 118 height 21
click at [226, 274] on div "matches matches" at bounding box center [211, 276] width 87 height 21
click at [347, 248] on span "Choose a segment" at bounding box center [320, 243] width 64 height 13
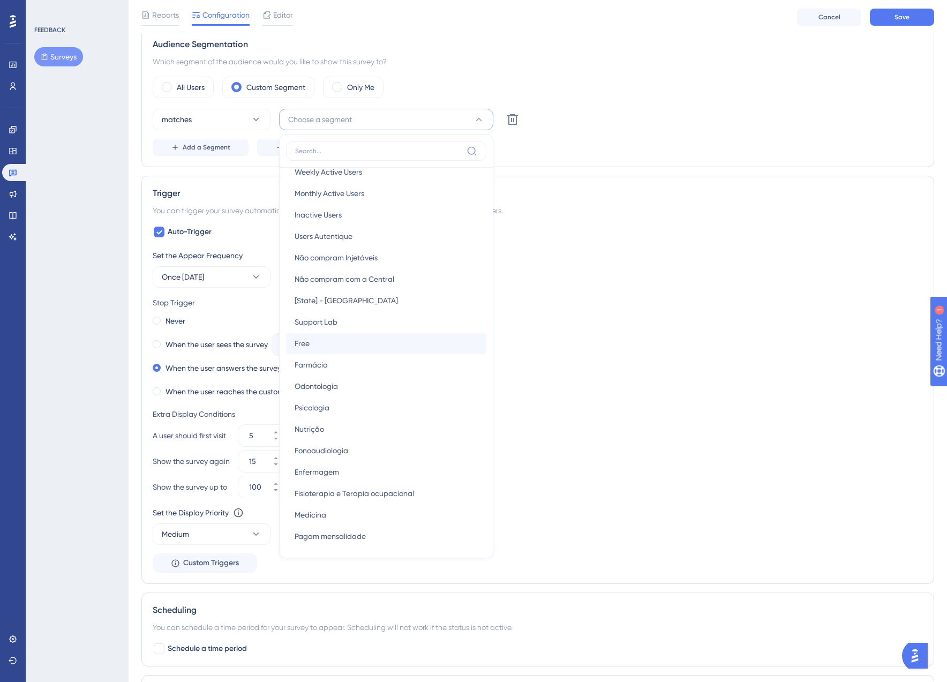
scroll to position [48, 0]
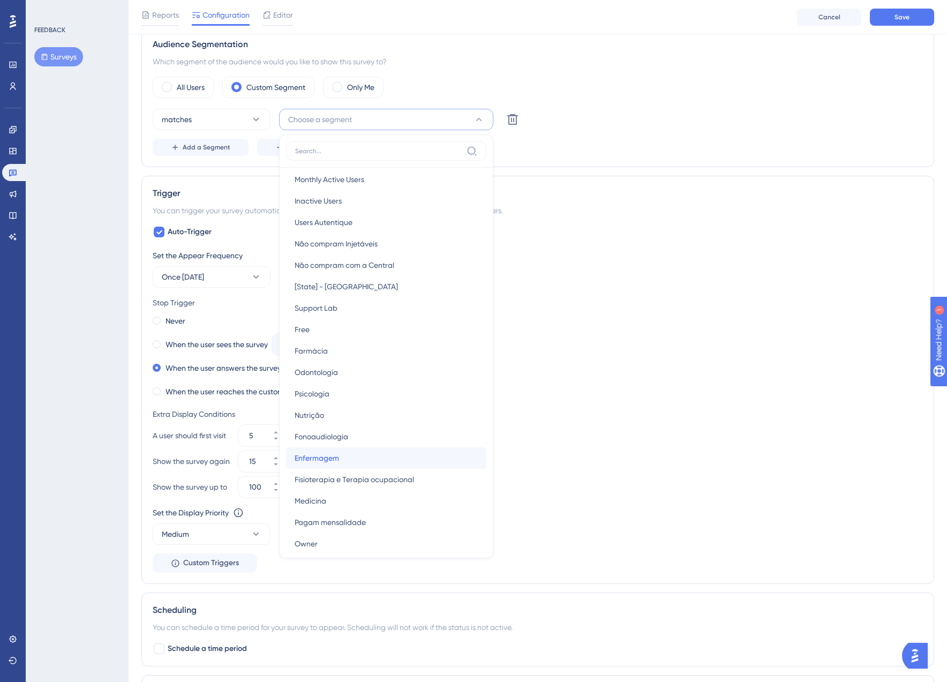
click at [347, 452] on div "Enfermagem Enfermagem" at bounding box center [386, 457] width 183 height 21
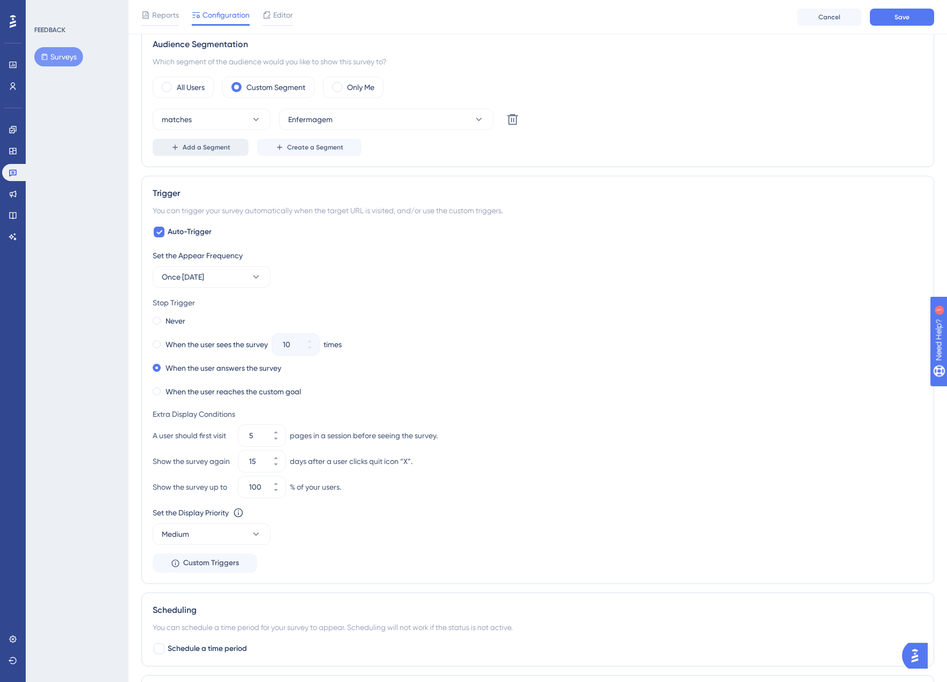
click at [208, 150] on span "Add a Segment" at bounding box center [207, 147] width 48 height 9
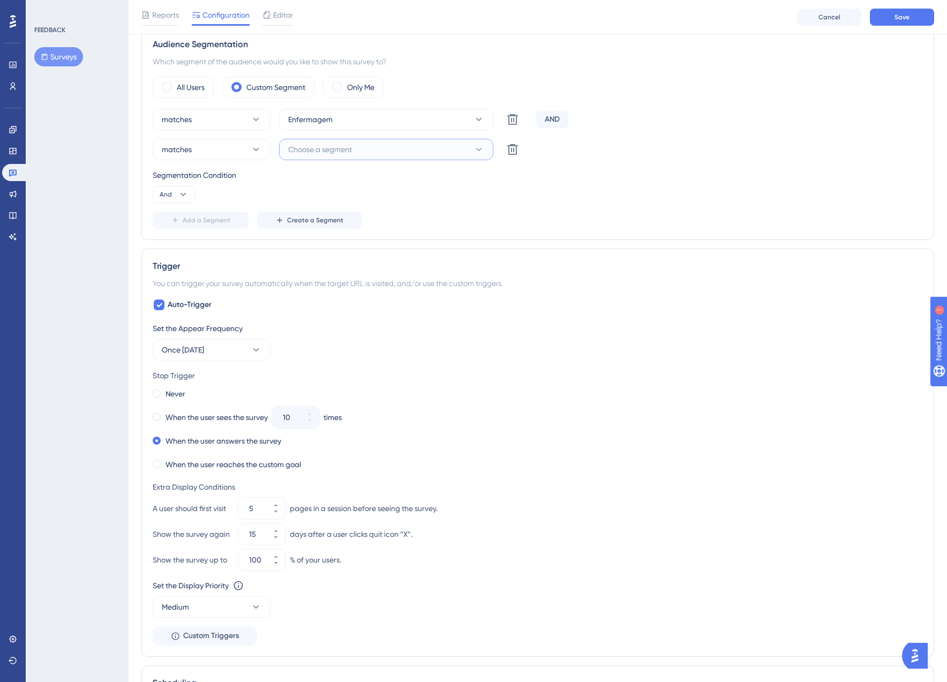
click at [326, 152] on span "Choose a segment" at bounding box center [320, 149] width 64 height 13
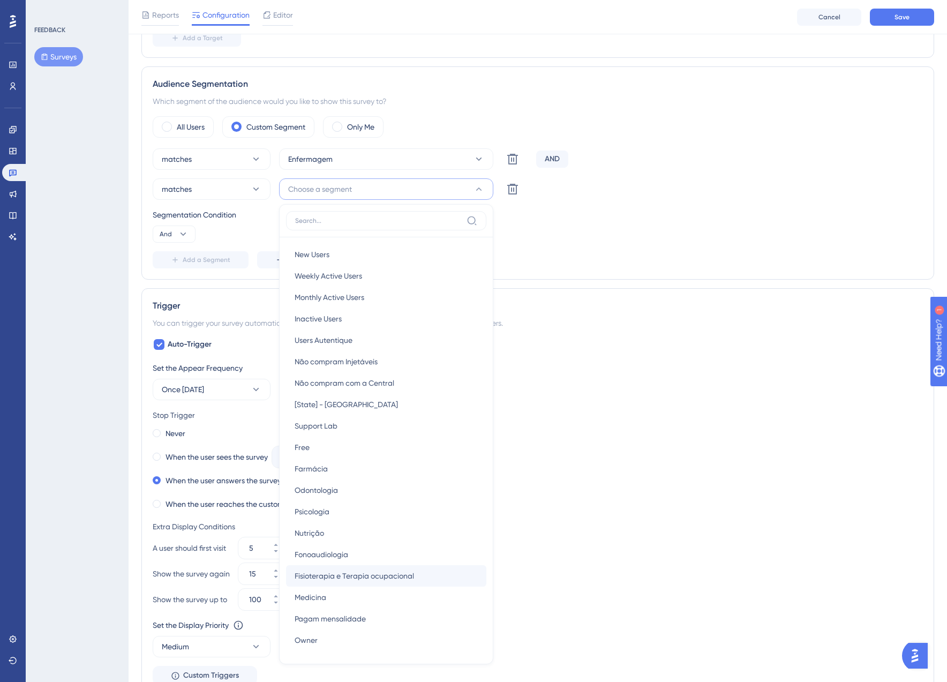
scroll to position [307, 0]
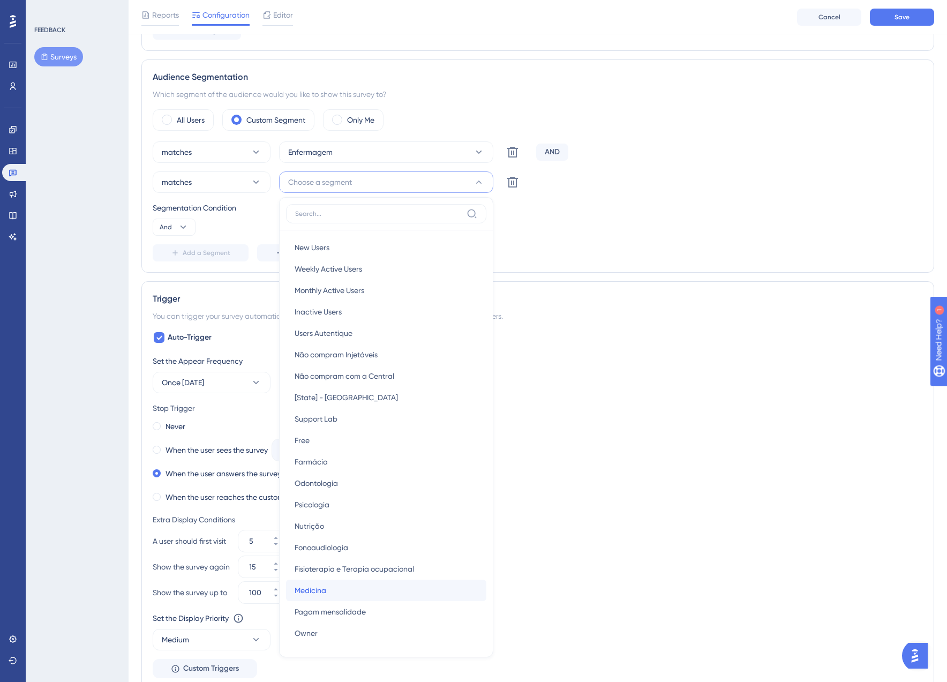
click at [345, 590] on div "Medicina Medicina" at bounding box center [386, 590] width 183 height 21
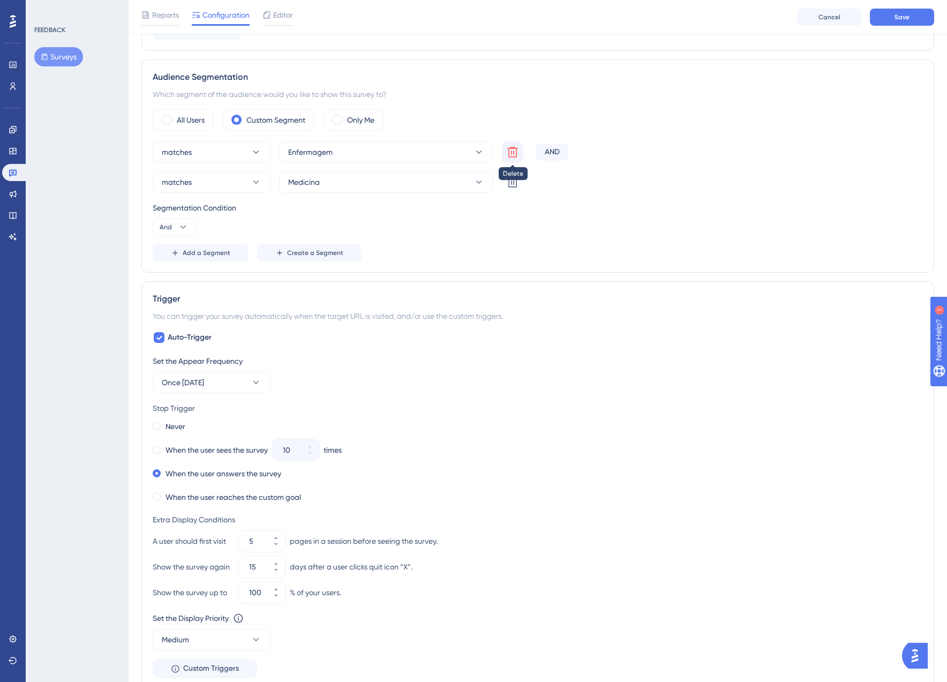
click at [513, 155] on icon at bounding box center [512, 152] width 13 height 13
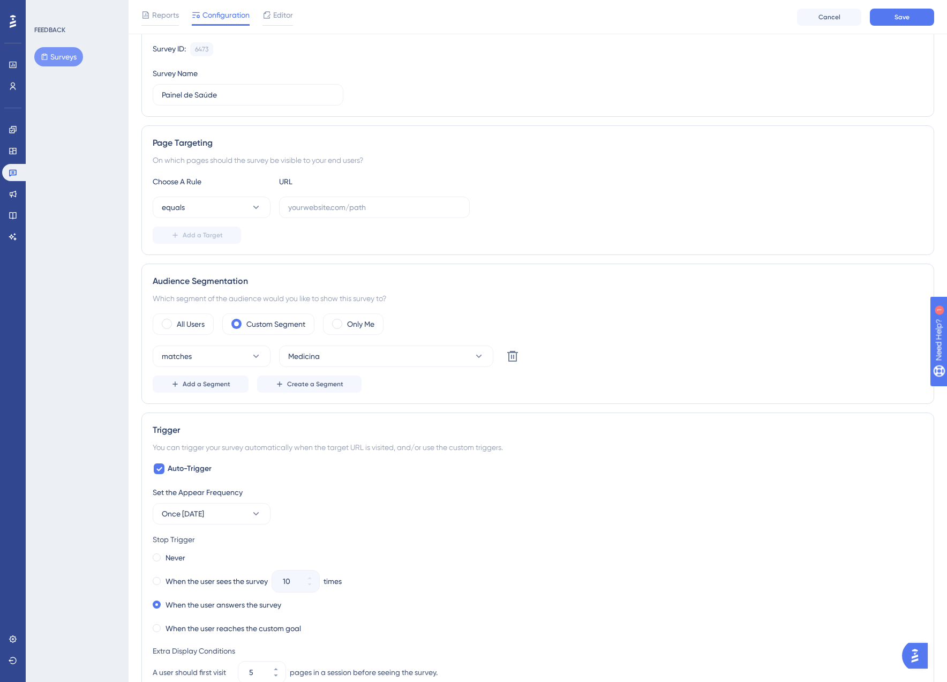
scroll to position [89, 0]
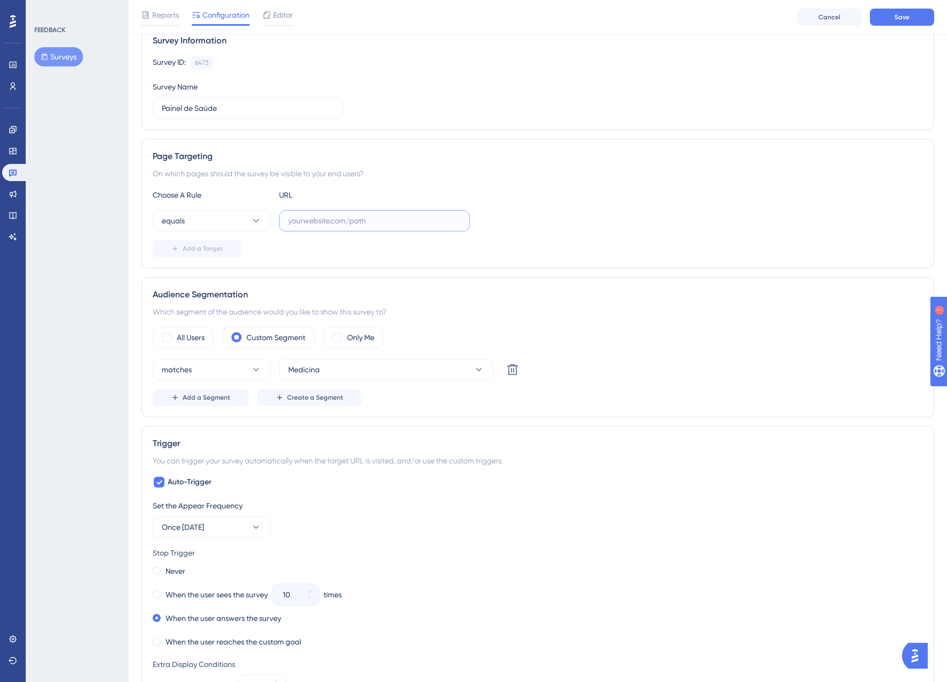
click at [418, 221] on input "text" at bounding box center [374, 221] width 172 height 12
click at [402, 215] on input "text" at bounding box center [374, 221] width 172 height 12
paste input "[URL][DOMAIN_NAME]"
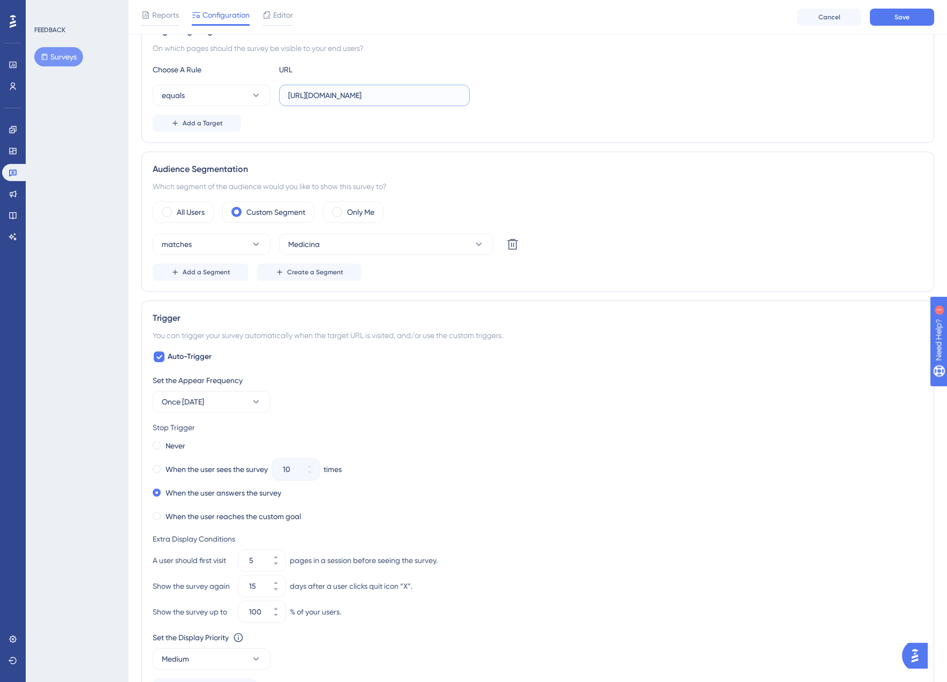
scroll to position [0, 0]
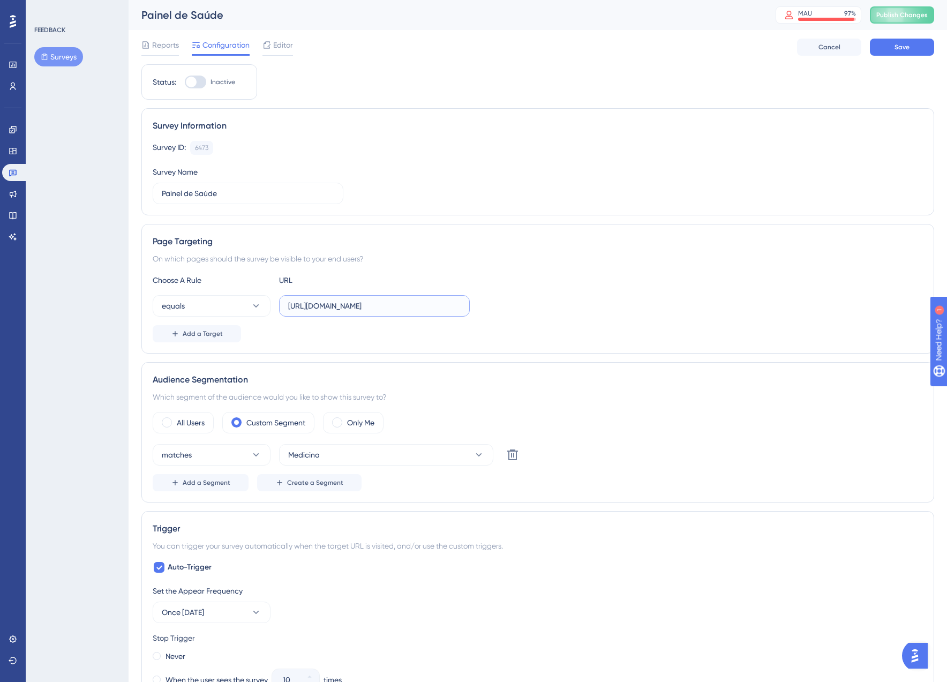
type input "[URL][DOMAIN_NAME]"
click at [200, 82] on div at bounding box center [195, 82] width 21 height 13
click at [185, 82] on input "Inactive" at bounding box center [184, 82] width 1 height 1
checkbox input "true"
click at [913, 45] on button "Save" at bounding box center [902, 47] width 64 height 17
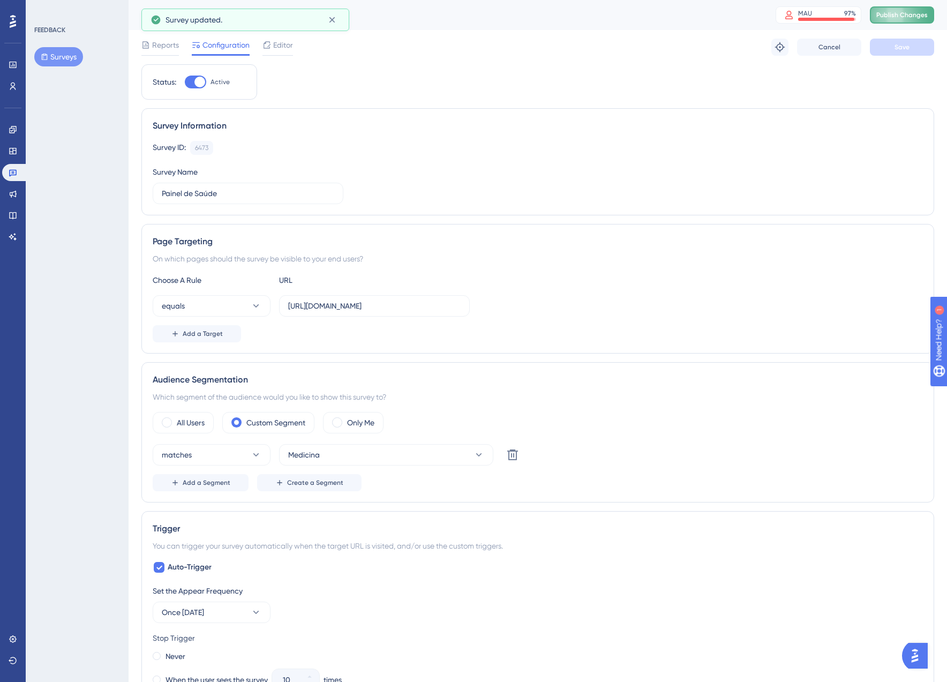
click at [912, 12] on span "Publish Changes" at bounding box center [901, 15] width 51 height 9
click at [74, 54] on button "Surveys" at bounding box center [58, 56] width 49 height 19
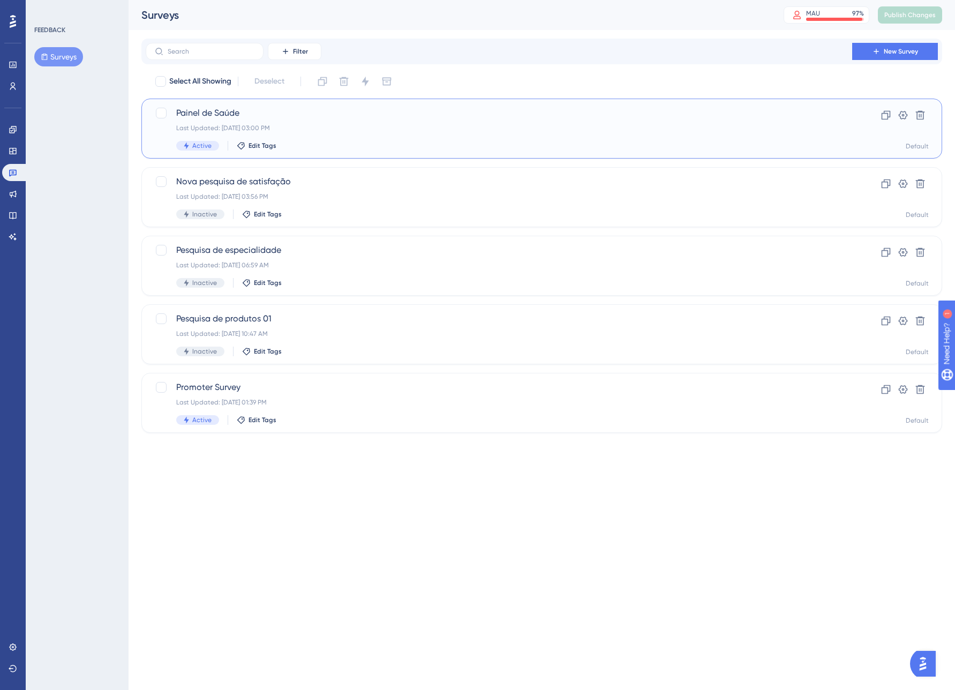
click at [555, 128] on div "Last Updated: Oct 07 2025, 03:00 PM" at bounding box center [499, 128] width 646 height 9
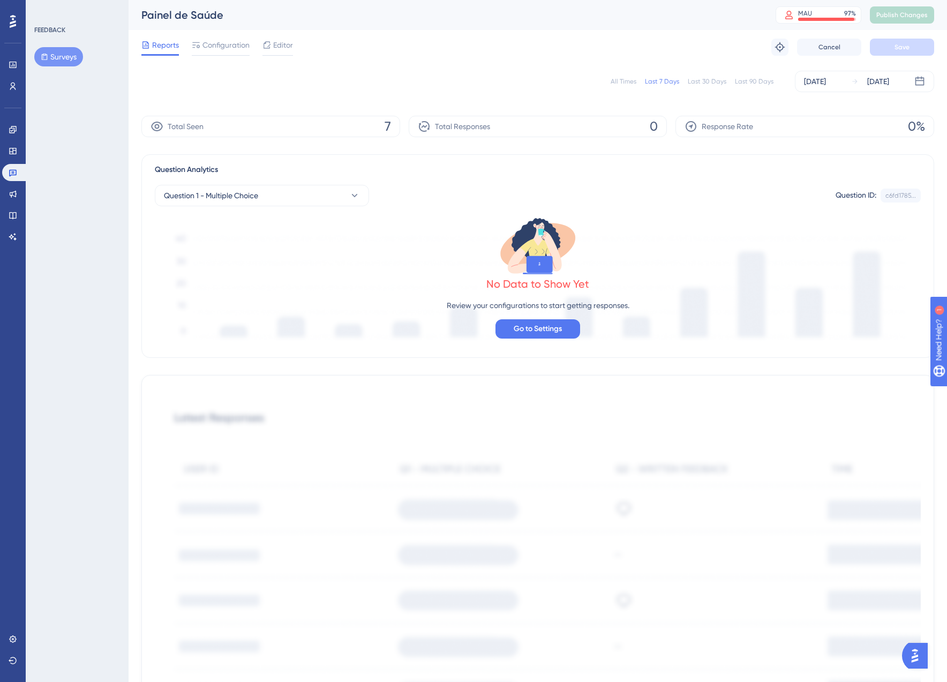
click at [551, 249] on icon at bounding box center [552, 251] width 20 height 40
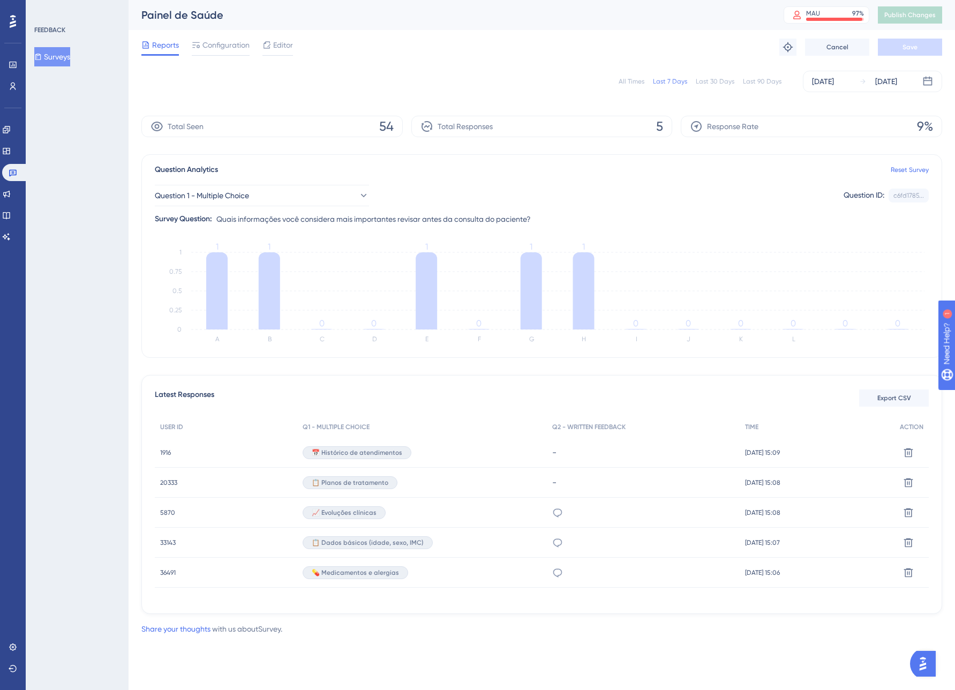
click at [555, 509] on div "Evolução clinica e medicações em uso" at bounding box center [643, 513] width 193 height 30
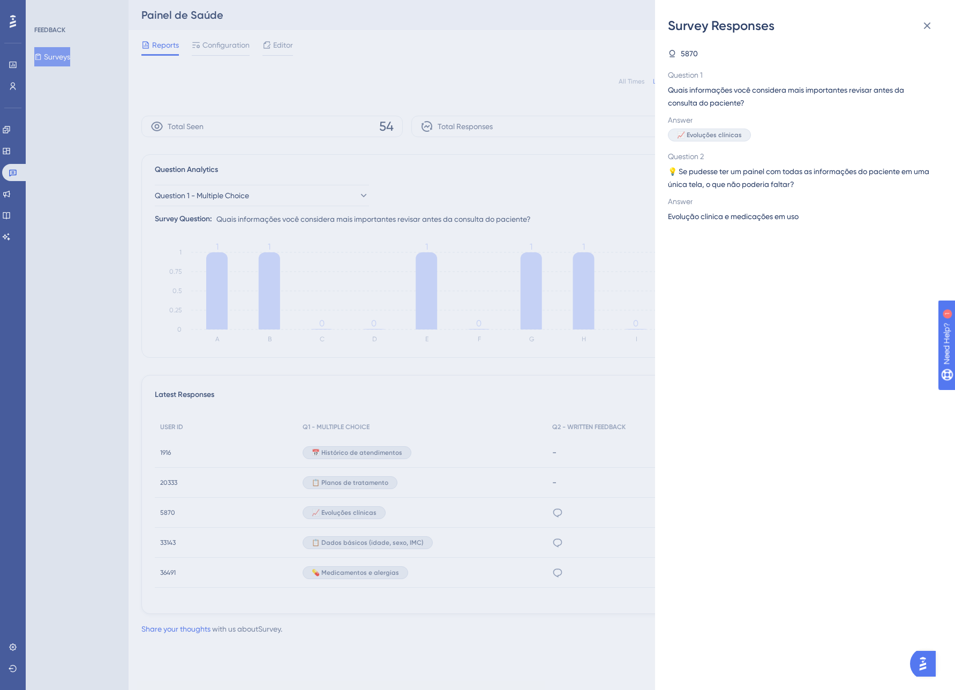
click at [556, 504] on div "Survey Responses 5870 Question 1 Quais informações você considera mais importan…" at bounding box center [477, 345] width 955 height 690
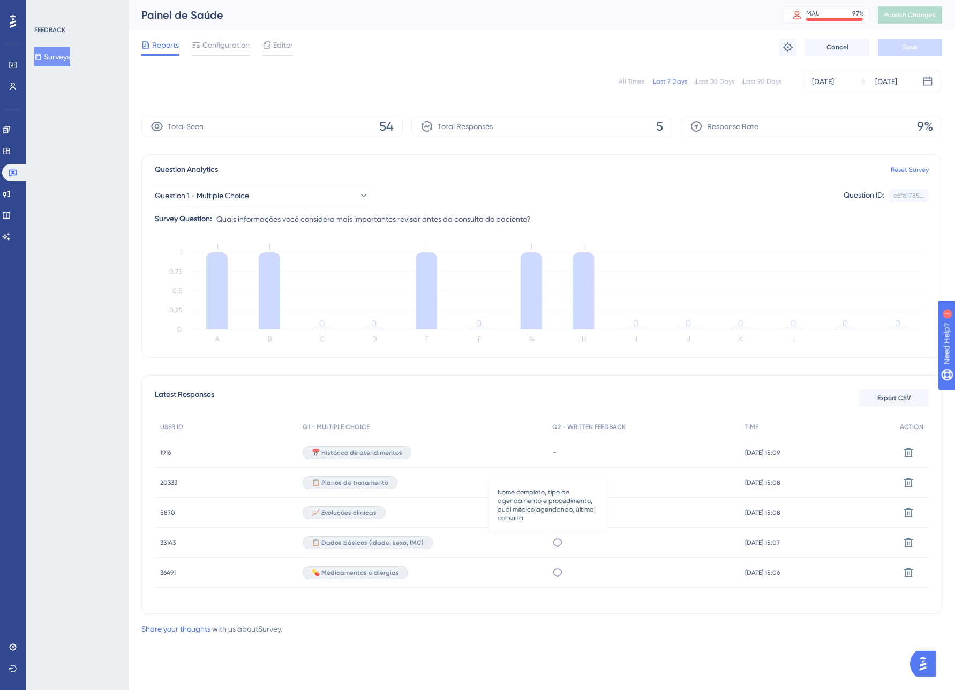
click at [552, 541] on icon at bounding box center [557, 542] width 11 height 11
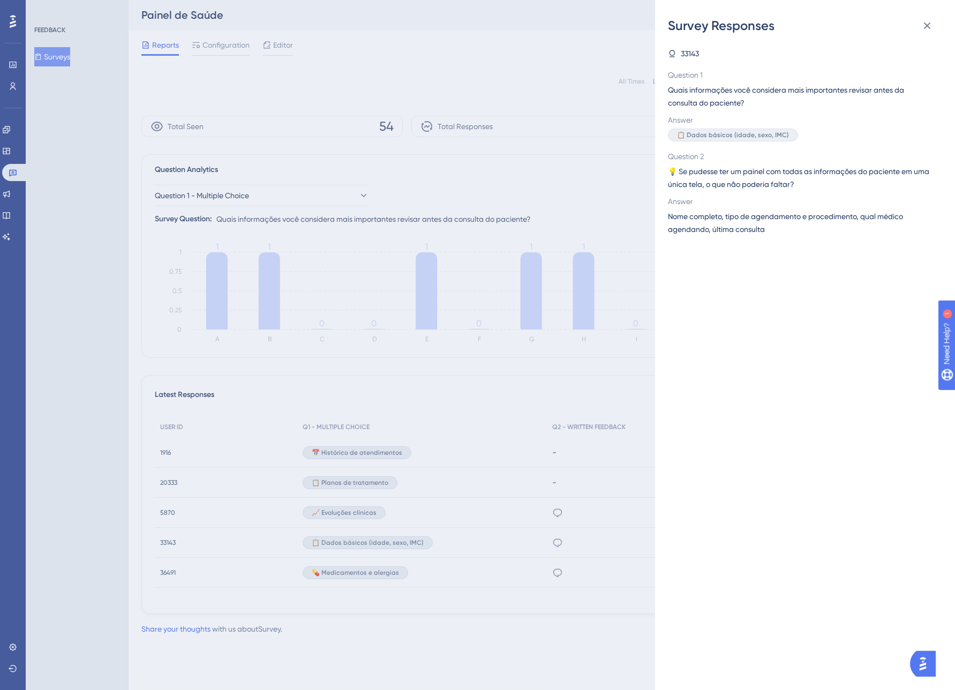
click at [584, 389] on div "Survey Responses 33143 Question 1 Quais informações você considera mais importa…" at bounding box center [477, 345] width 955 height 690
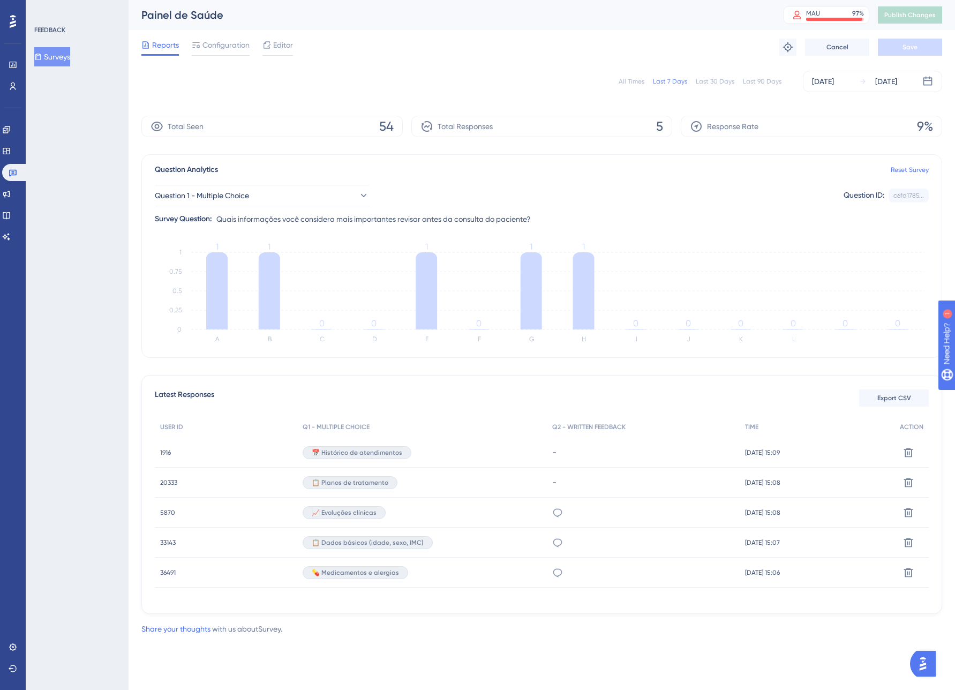
drag, startPoint x: 233, startPoint y: 37, endPoint x: 238, endPoint y: 12, distance: 25.1
click at [236, 19] on div "Painel de Saúde MAU 97 % Click to see add-on and upgrade options Publish Change…" at bounding box center [541, 32] width 801 height 64
click at [284, 47] on span "Editor" at bounding box center [283, 45] width 20 height 13
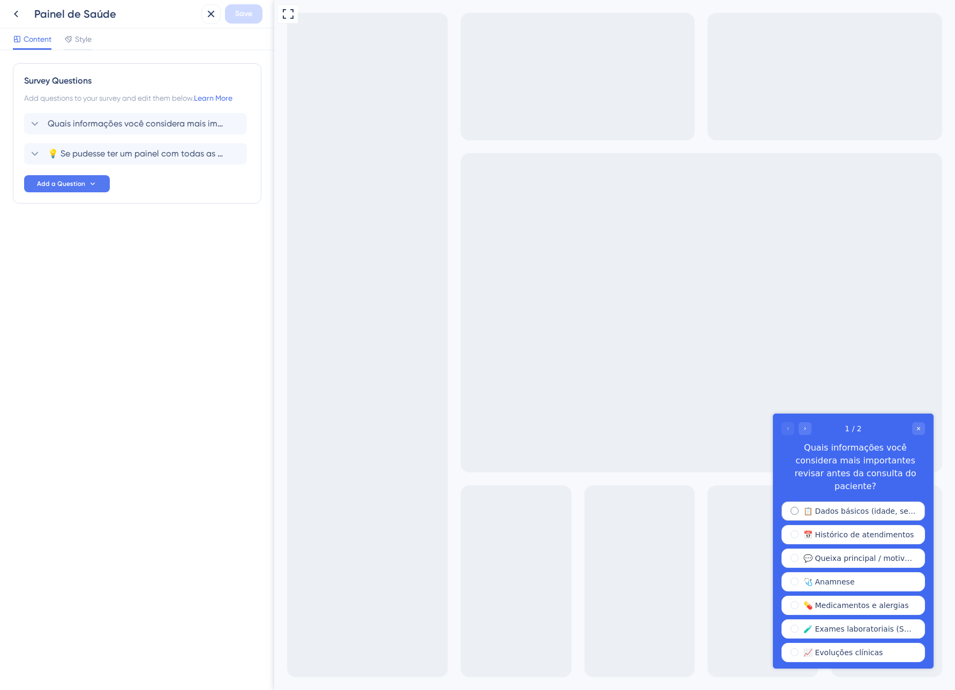
click at [793, 507] on span "radio group" at bounding box center [795, 511] width 8 height 8
click at [802, 508] on input "radio group" at bounding box center [802, 508] width 0 height 0
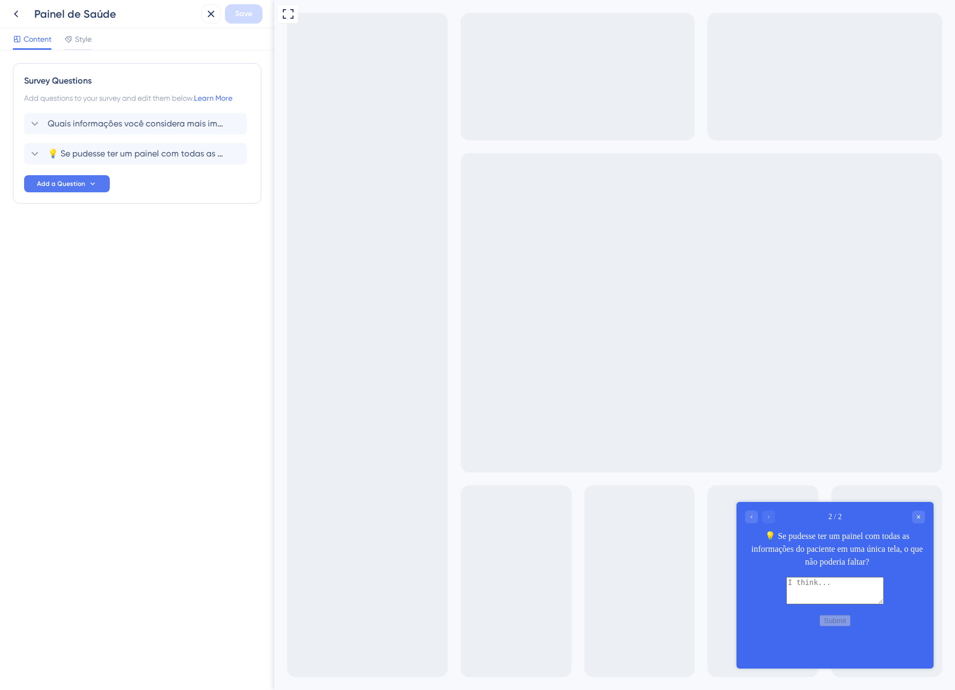
click at [794, 520] on div "2 / 2" at bounding box center [835, 517] width 180 height 13
drag, startPoint x: 754, startPoint y: 519, endPoint x: 1217, endPoint y: 1021, distance: 682.4
click at [754, 519] on icon "Go to Question 1" at bounding box center [751, 517] width 6 height 6
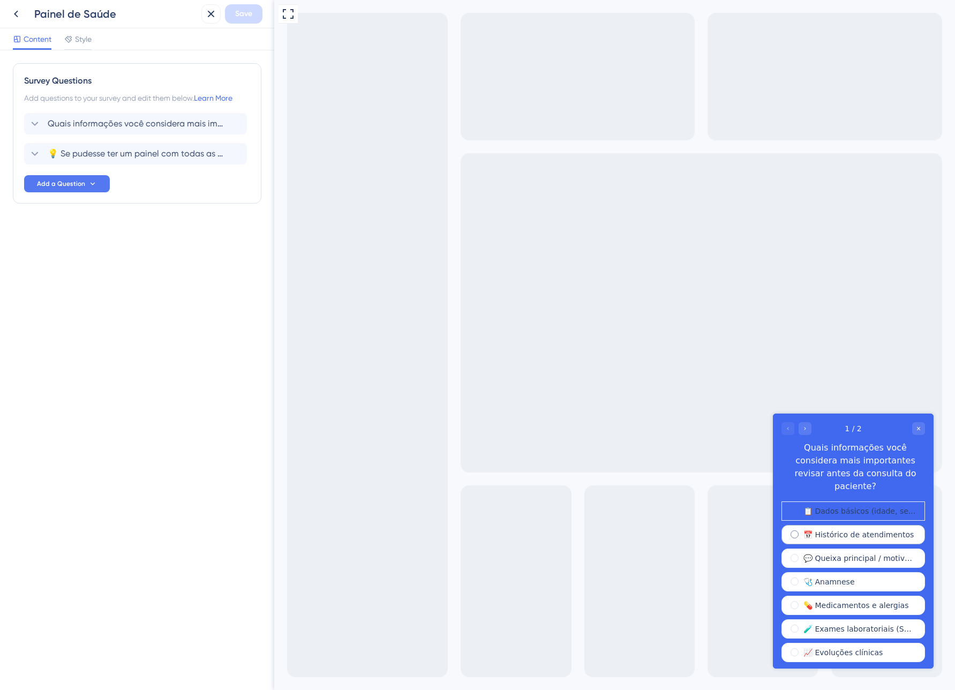
click at [799, 525] on div "📅 Histórico de atendimentos" at bounding box center [854, 534] width 144 height 19
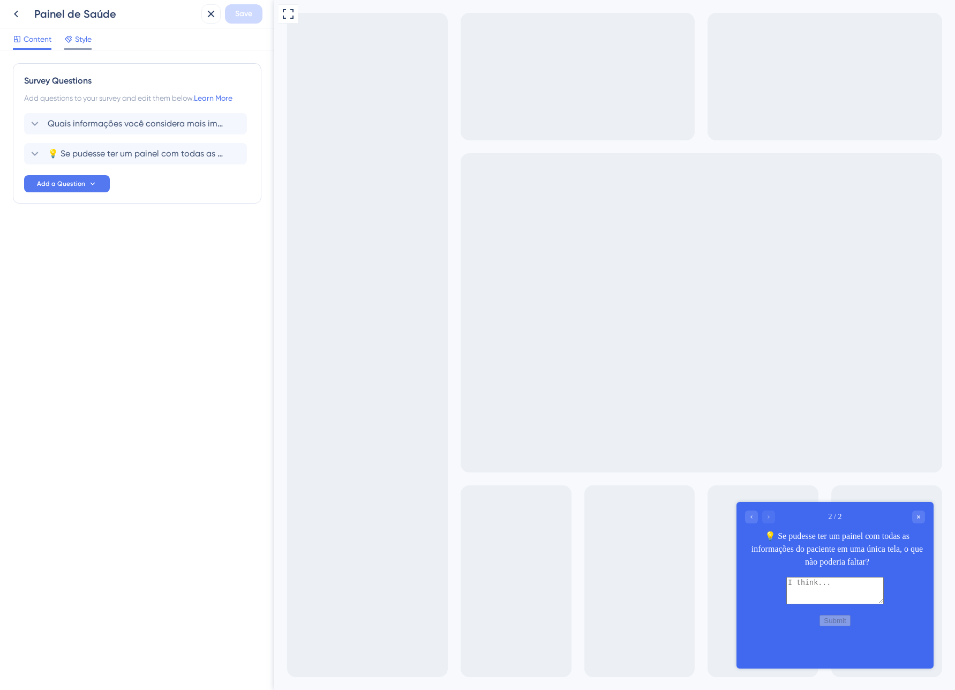
click at [80, 39] on span "Style" at bounding box center [83, 39] width 17 height 13
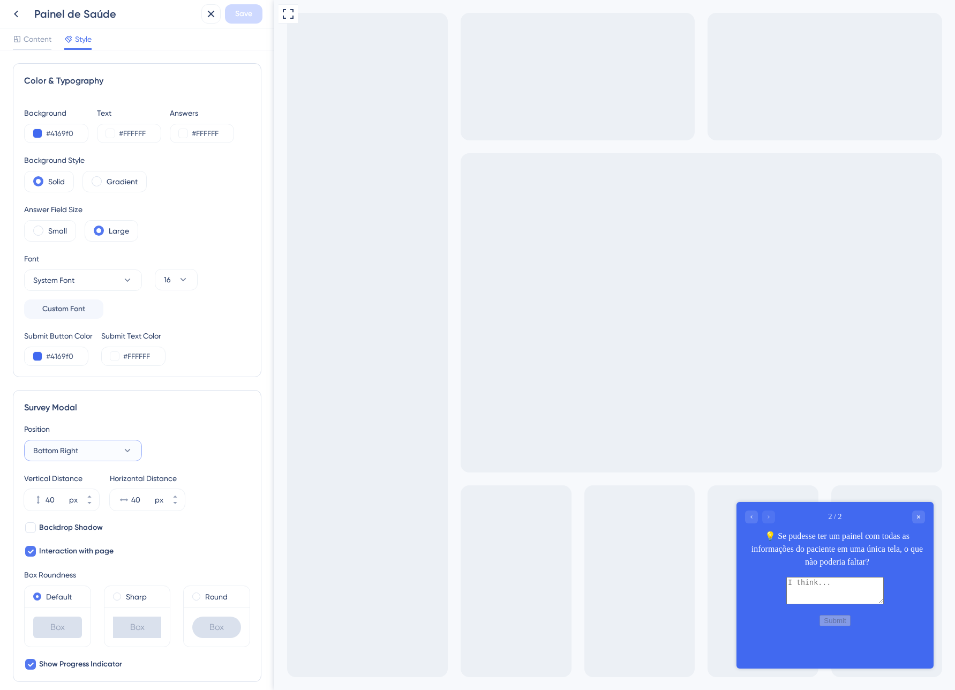
click at [110, 447] on button "Bottom Right" at bounding box center [83, 450] width 118 height 21
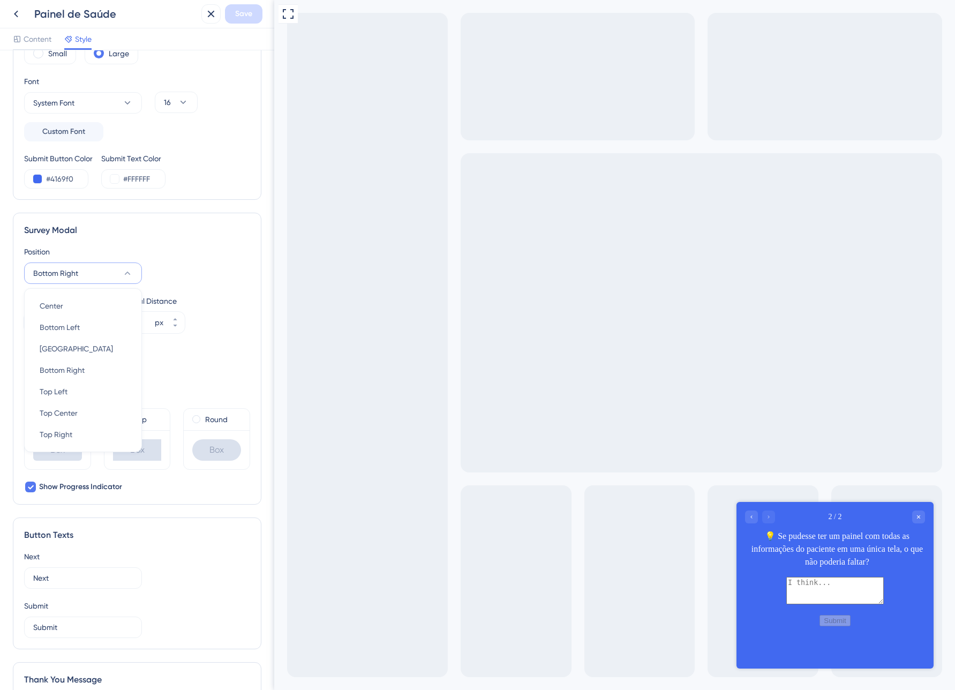
click at [178, 391] on div "Box Roundness" at bounding box center [137, 397] width 226 height 13
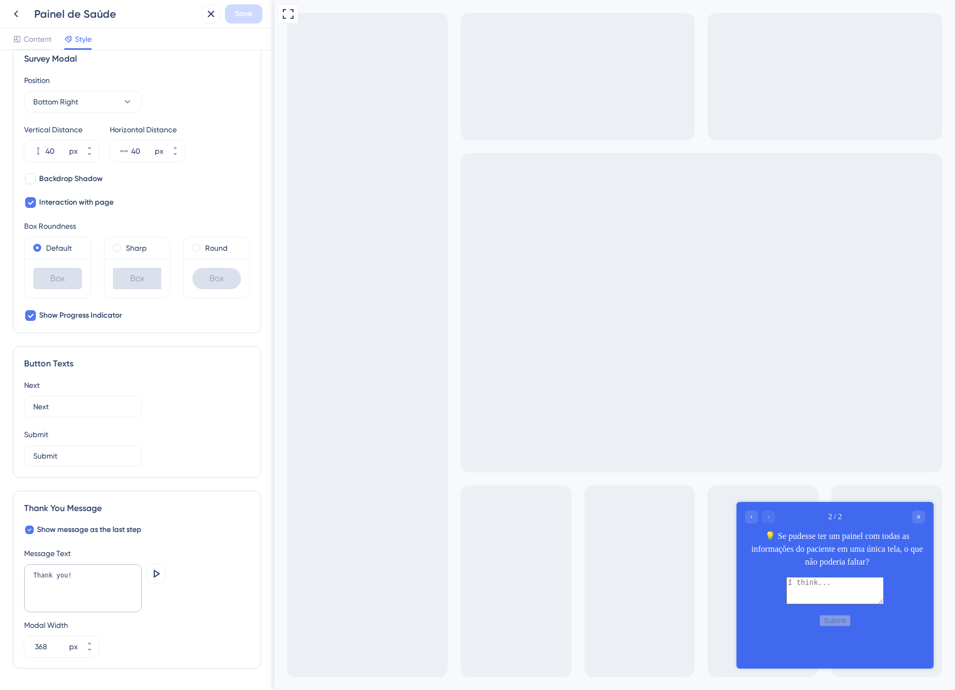
scroll to position [0, 0]
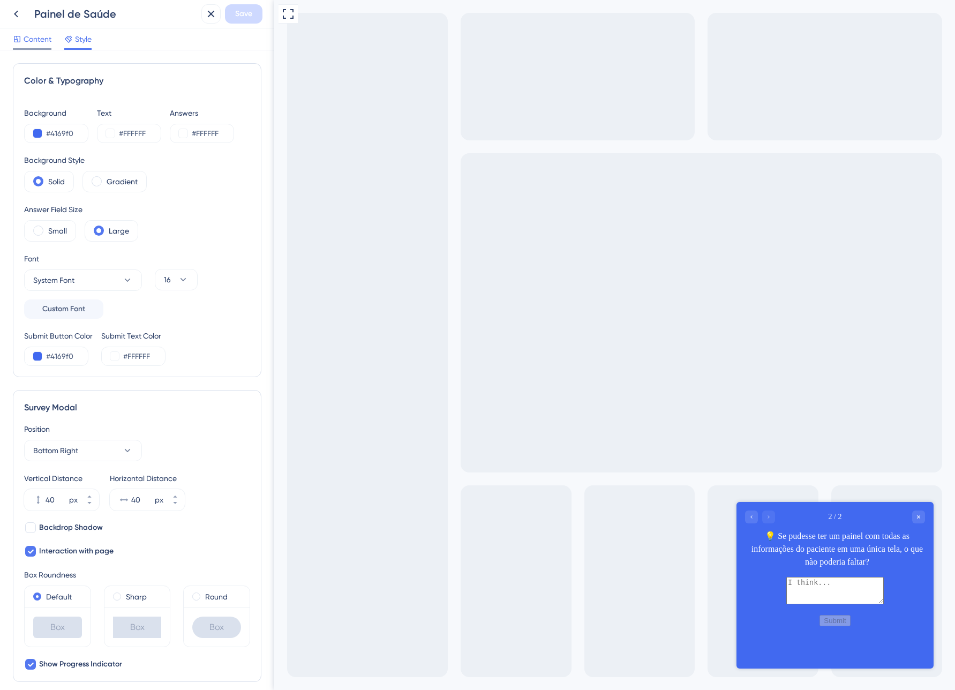
click at [37, 46] on div "Content" at bounding box center [32, 41] width 39 height 17
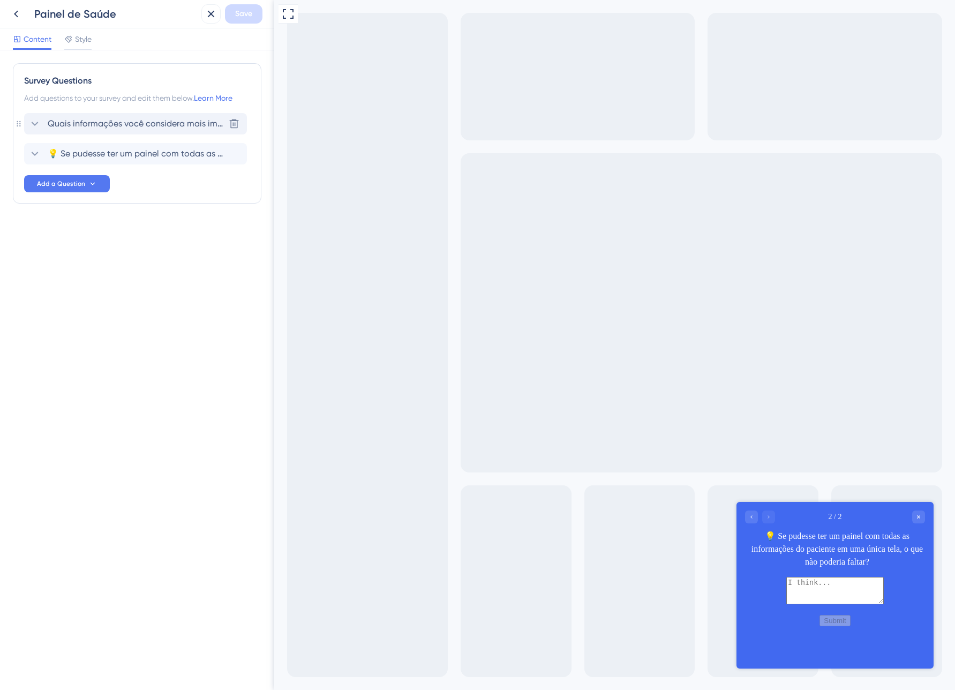
click at [34, 115] on div "Quais informações você considera mais importantes revisar antes da consulta do …" at bounding box center [135, 123] width 223 height 21
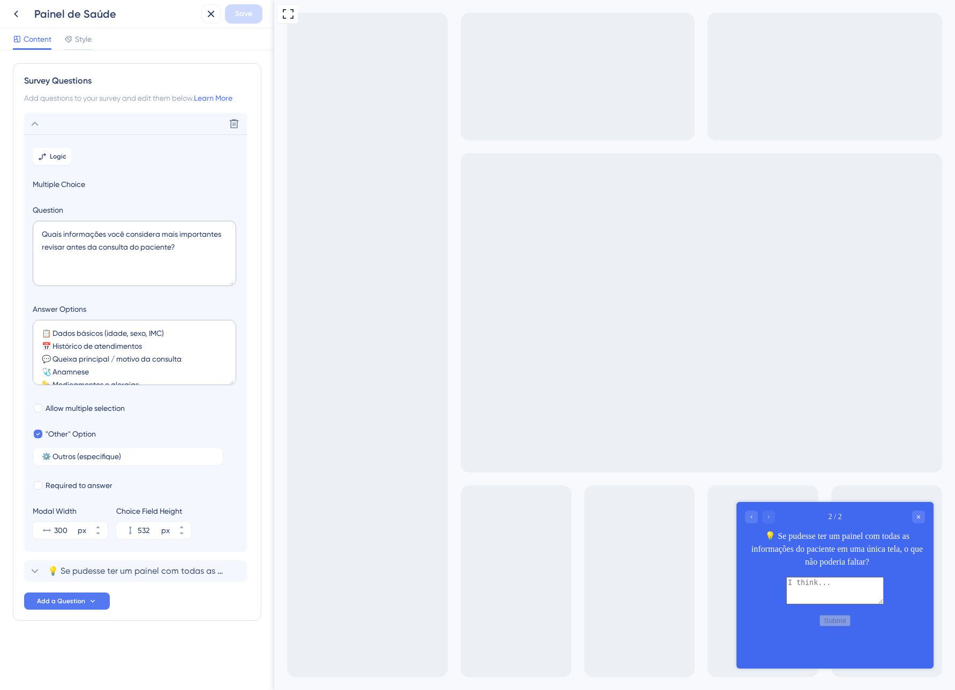
click at [55, 184] on span "Multiple Choice" at bounding box center [136, 184] width 206 height 13
click at [55, 183] on span "Multiple Choice" at bounding box center [136, 184] width 206 height 13
click at [51, 213] on label "Question" at bounding box center [136, 210] width 206 height 13
click at [67, 187] on span "Multiple Choice" at bounding box center [136, 184] width 206 height 13
click at [59, 159] on span "Logic" at bounding box center [58, 156] width 17 height 9
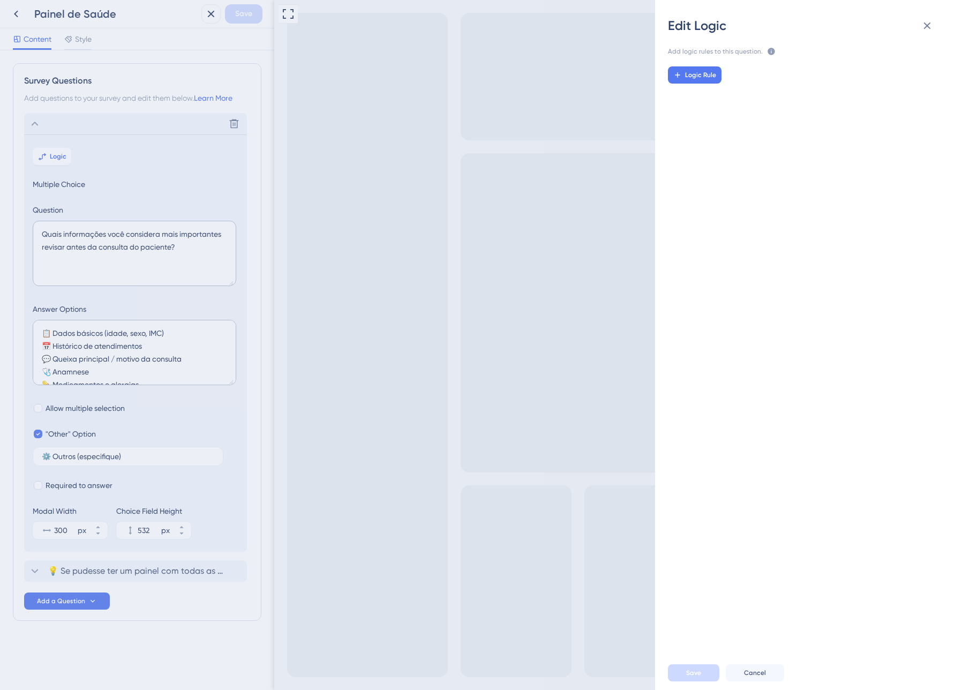
click at [130, 177] on div "Edit Logic Add logic rules to this question. The rules will apply after this qu…" at bounding box center [477, 345] width 955 height 690
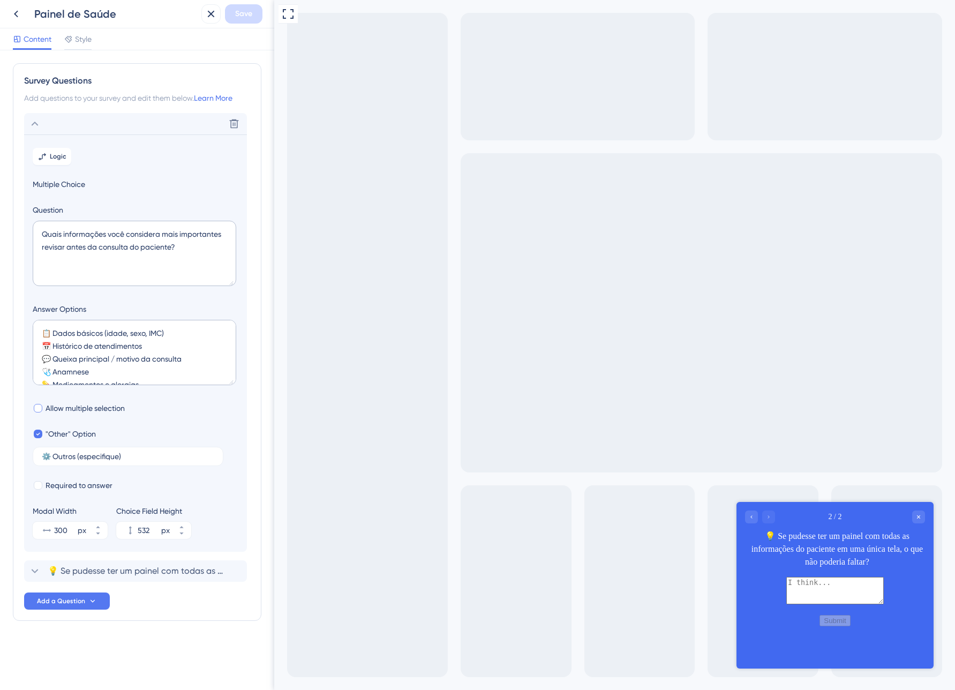
click at [77, 407] on span "Allow multiple selection" at bounding box center [85, 408] width 79 height 13
checkbox input "true"
click at [50, 127] on div "Delete" at bounding box center [135, 123] width 223 height 21
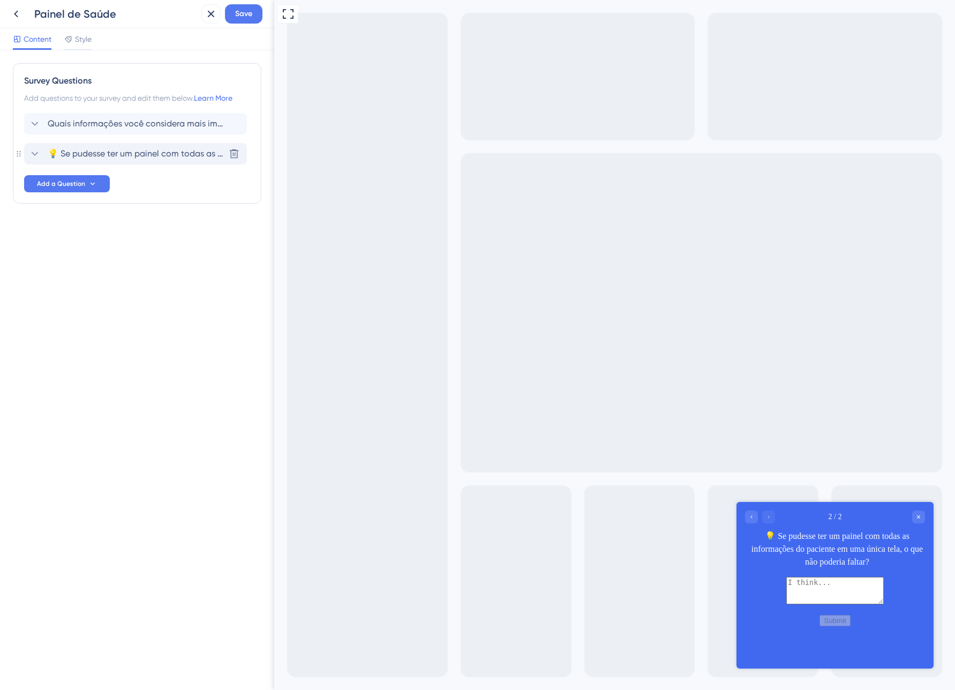
click at [87, 160] on span "💡 Se pudesse ter um painel com todas as informações do paciente em uma única te…" at bounding box center [136, 153] width 177 height 13
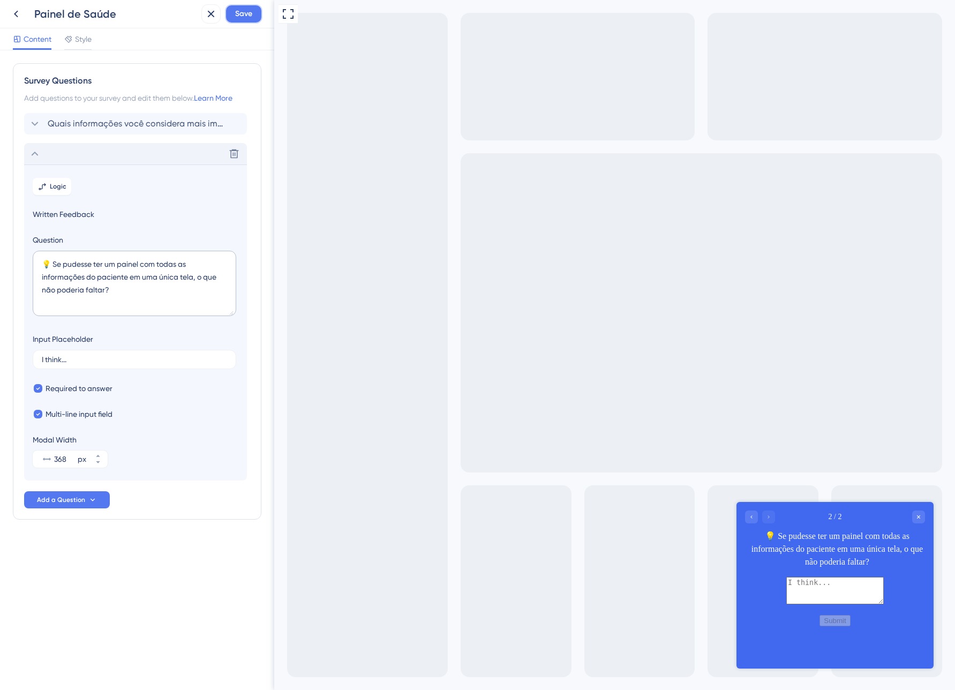
click at [237, 15] on span "Save" at bounding box center [243, 13] width 17 height 13
click at [16, 13] on icon at bounding box center [16, 13] width 13 height 13
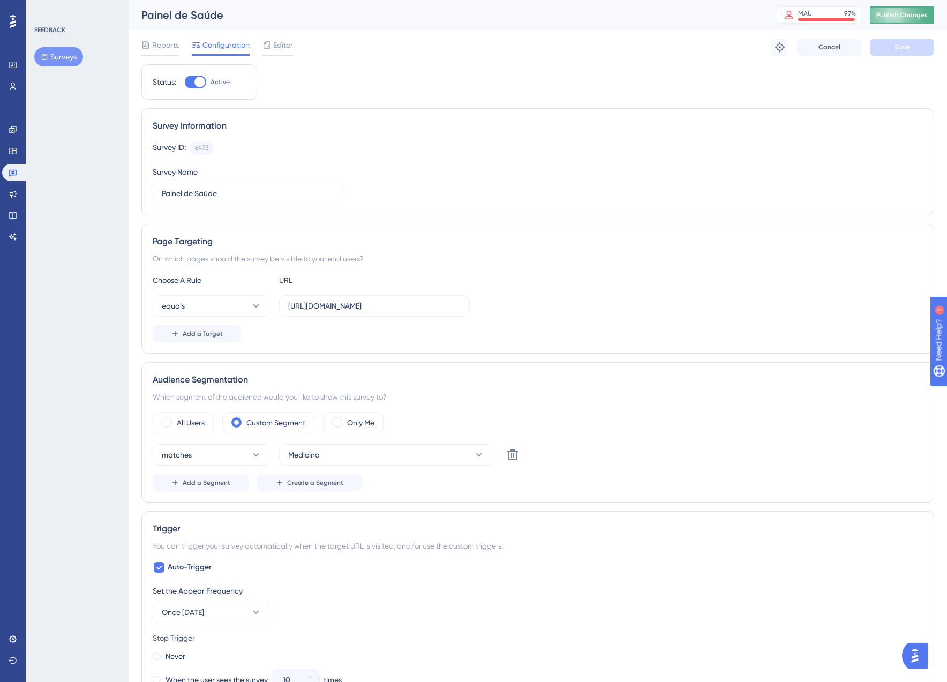
click at [904, 17] on span "Publish Changes" at bounding box center [901, 15] width 51 height 9
click at [277, 45] on span "Editor" at bounding box center [283, 45] width 20 height 13
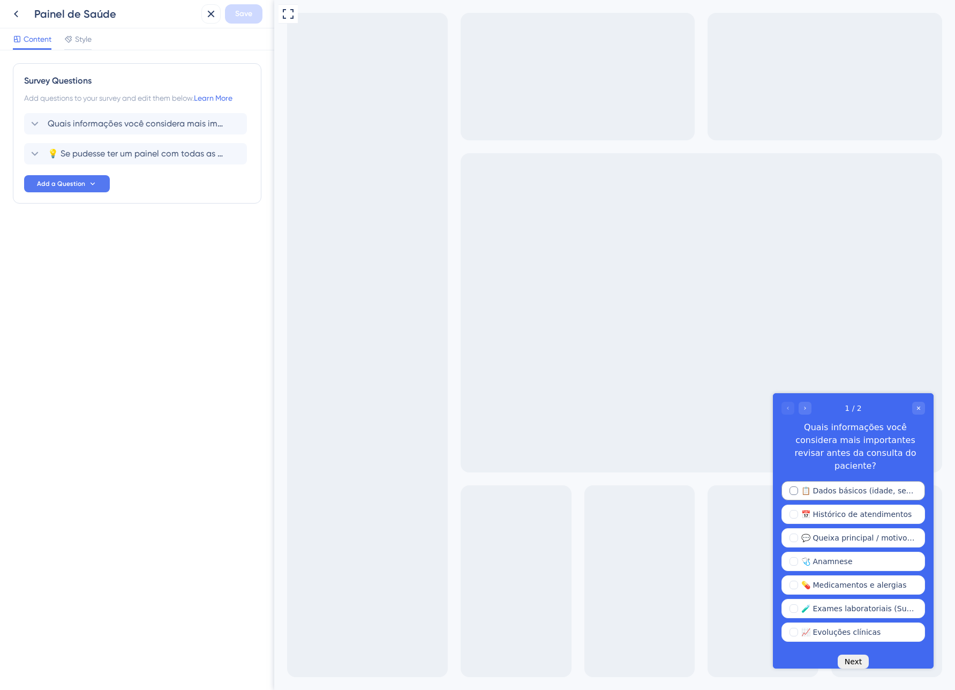
click at [793, 486] on div "Multiple choices rating" at bounding box center [794, 490] width 9 height 9
checkbox input "true"
click at [797, 510] on div "Multiple choices rating" at bounding box center [794, 514] width 9 height 9
checkbox input "true"
click at [746, 461] on div "Full Screen Preview" at bounding box center [614, 345] width 681 height 690
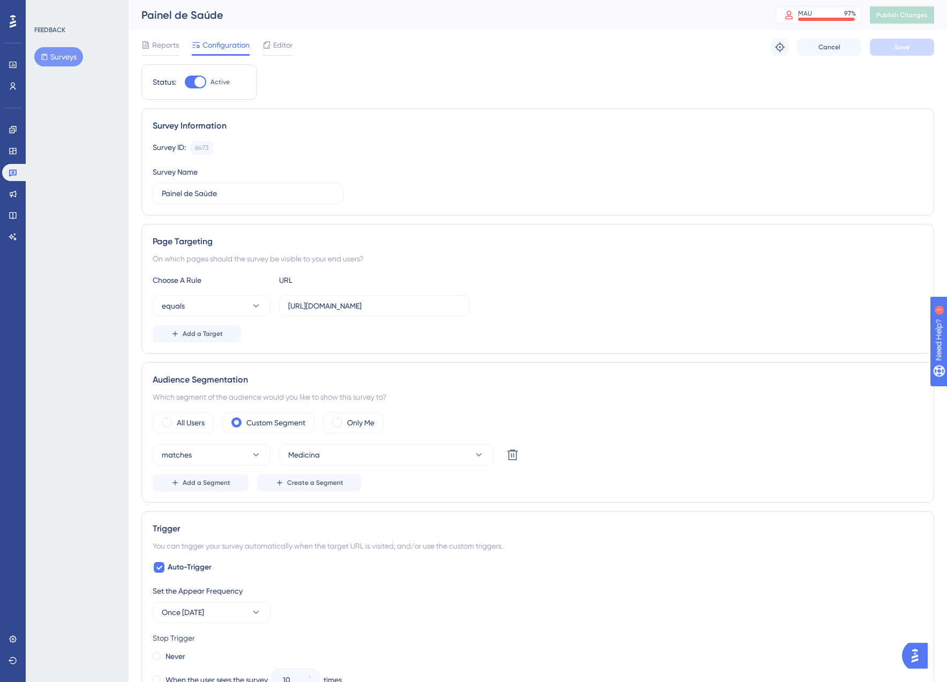
click at [64, 58] on button "Surveys" at bounding box center [58, 56] width 49 height 19
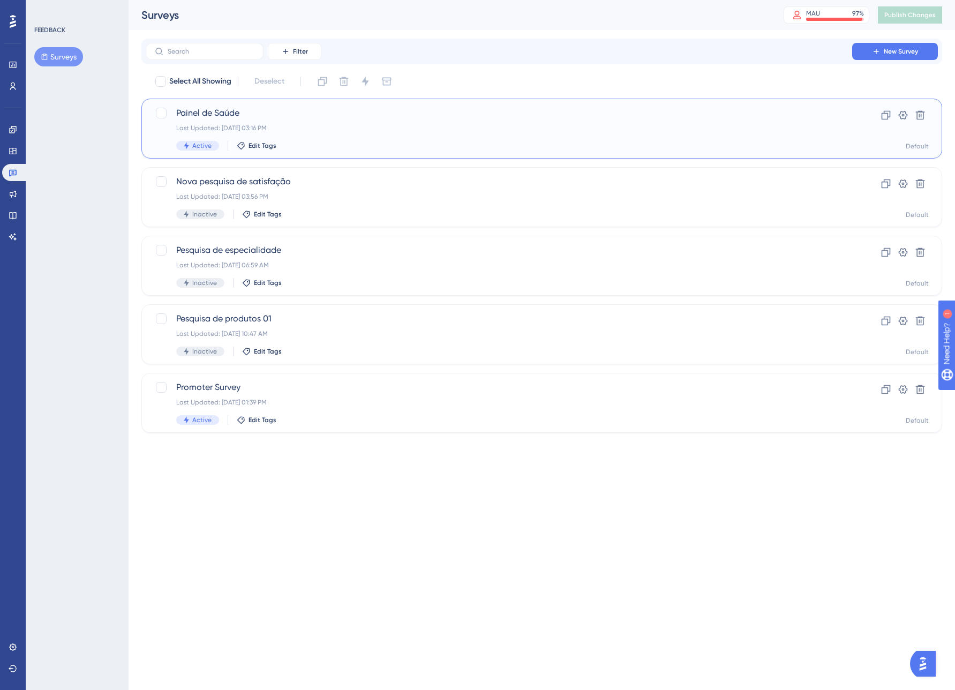
click at [332, 125] on div "Last Updated: Oct 07 2025, 03:16 PM" at bounding box center [499, 128] width 646 height 9
